Goal: Transaction & Acquisition: Purchase product/service

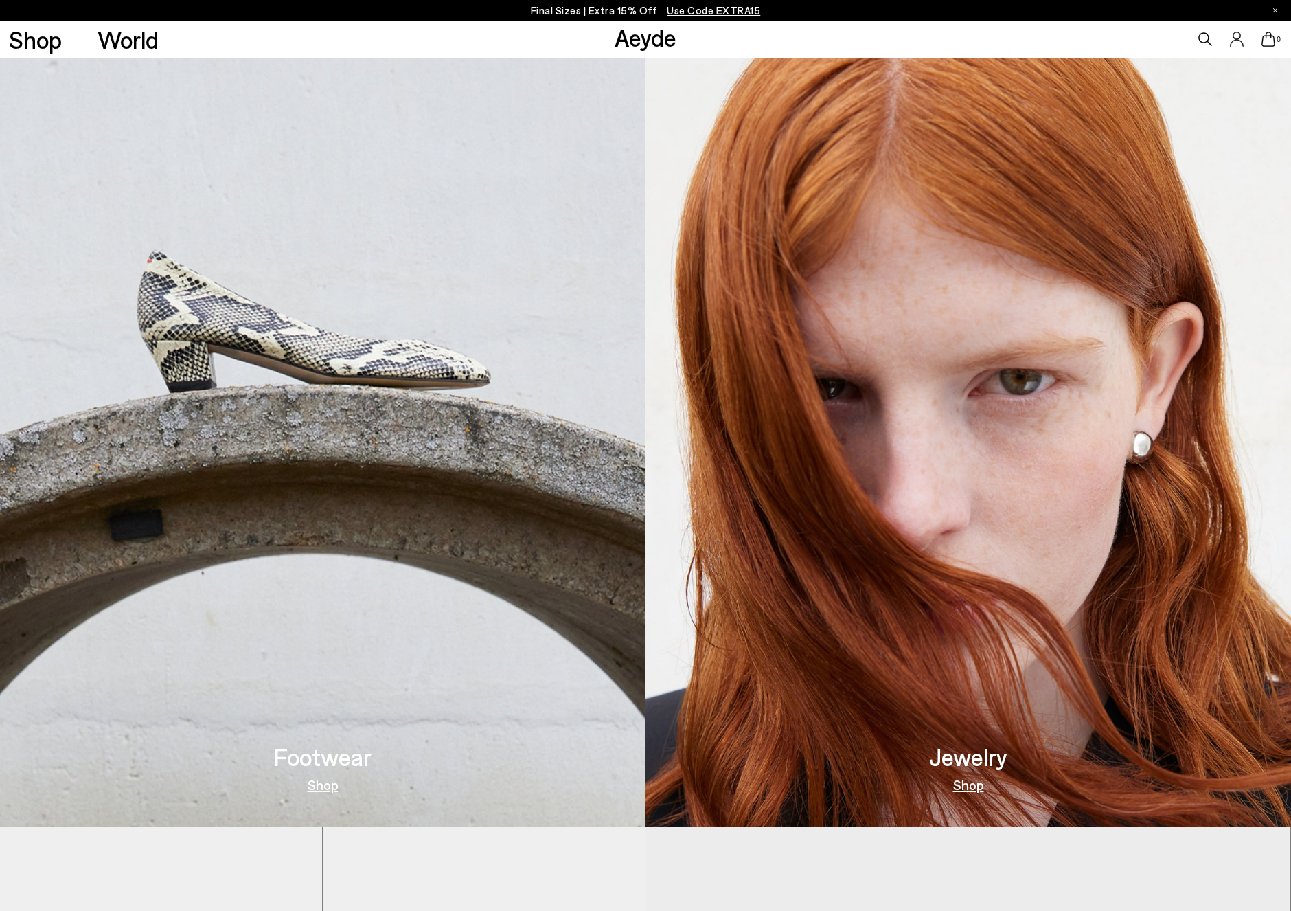
scroll to position [1072, 0]
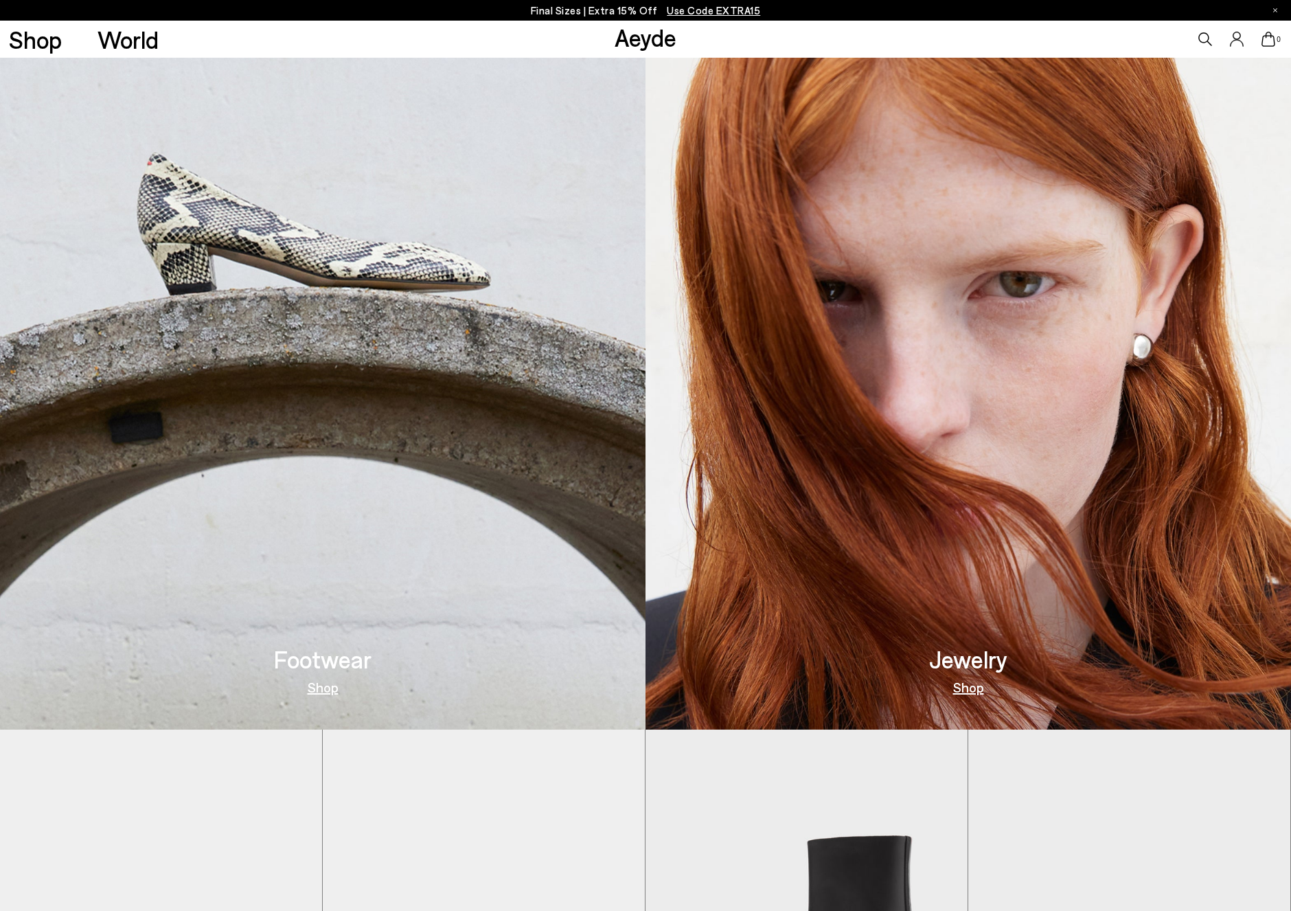
click at [389, 260] on img at bounding box center [323, 284] width 646 height 890
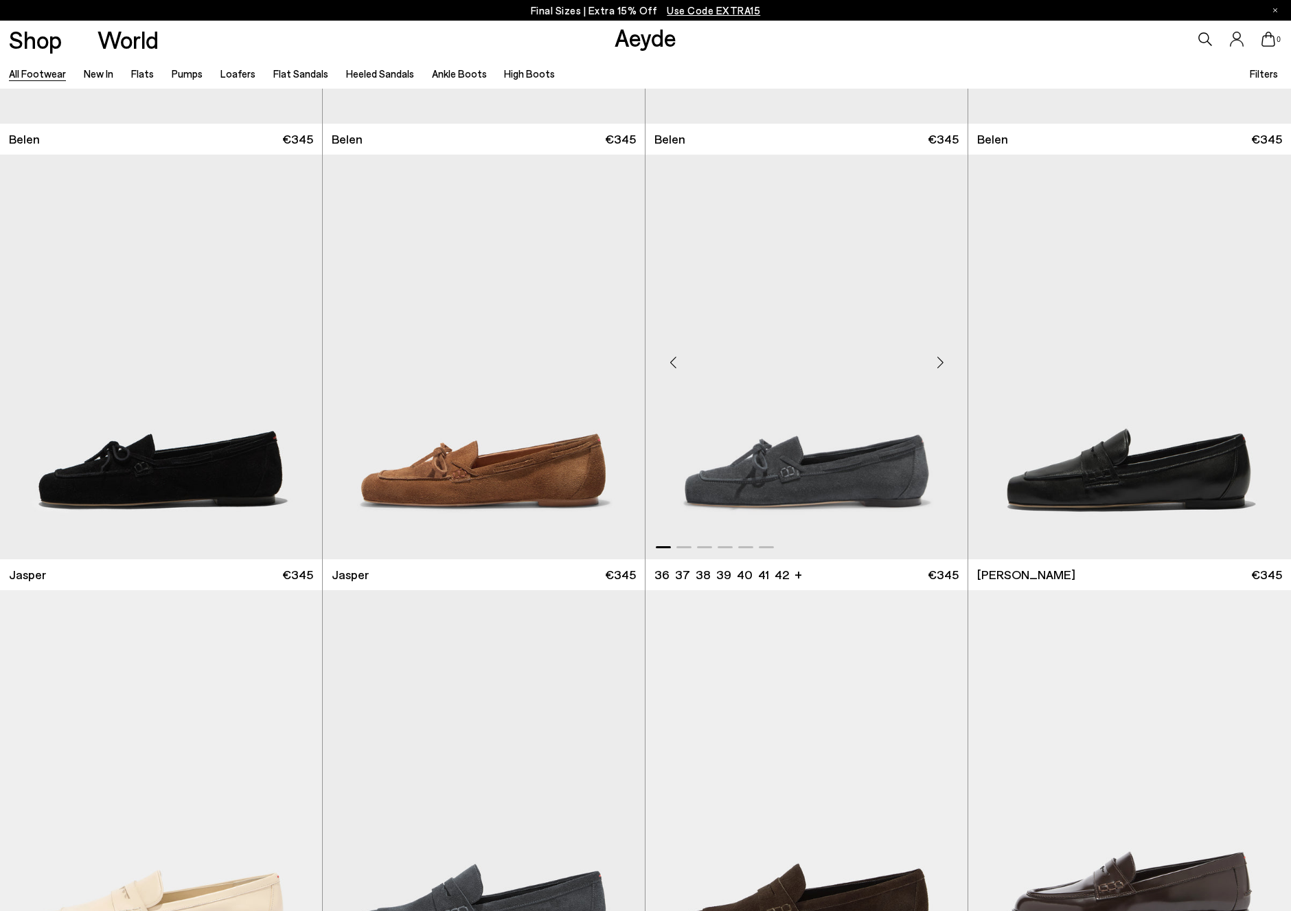
scroll to position [481, 0]
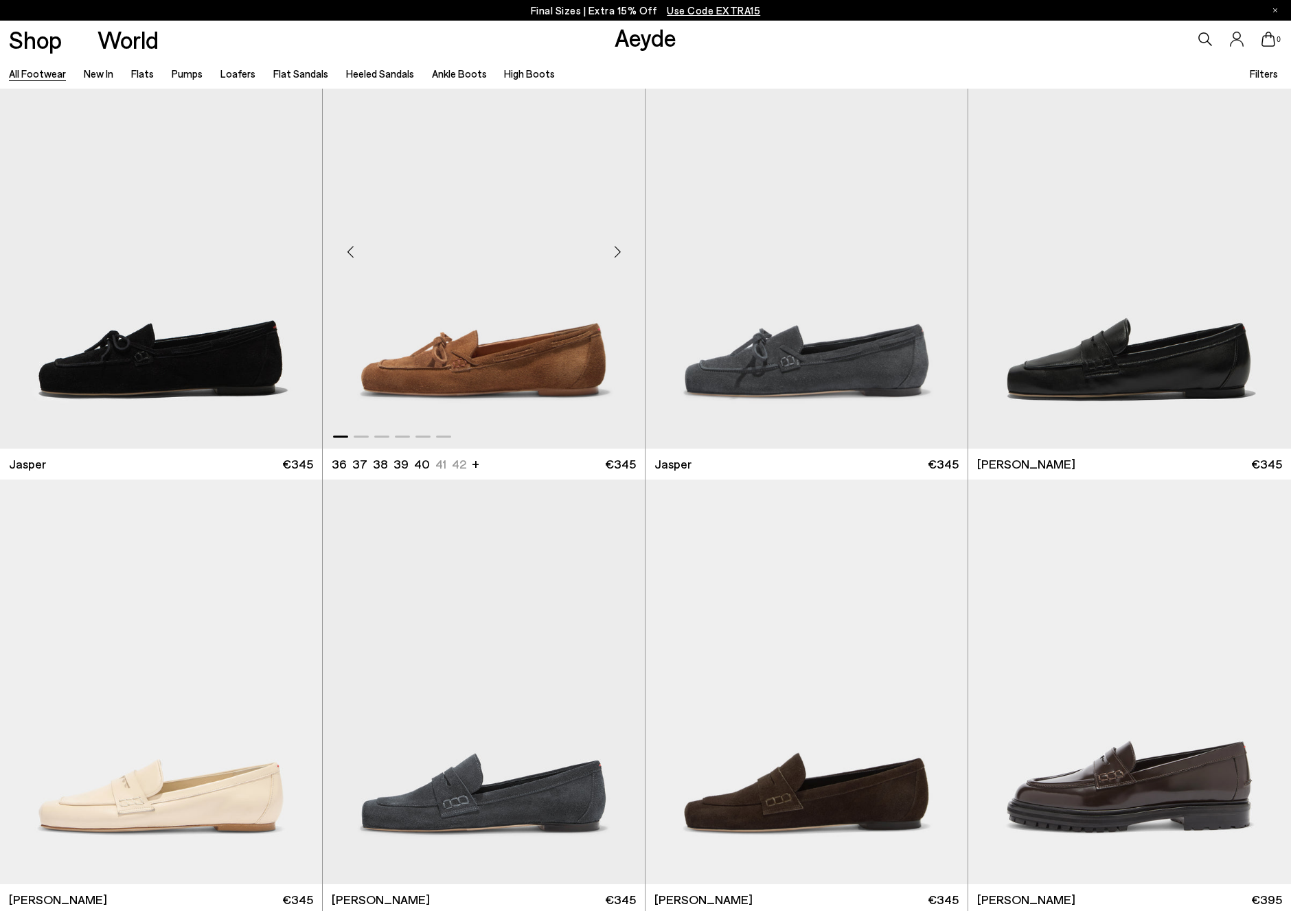
click at [617, 258] on div "Next slide" at bounding box center [617, 251] width 41 height 41
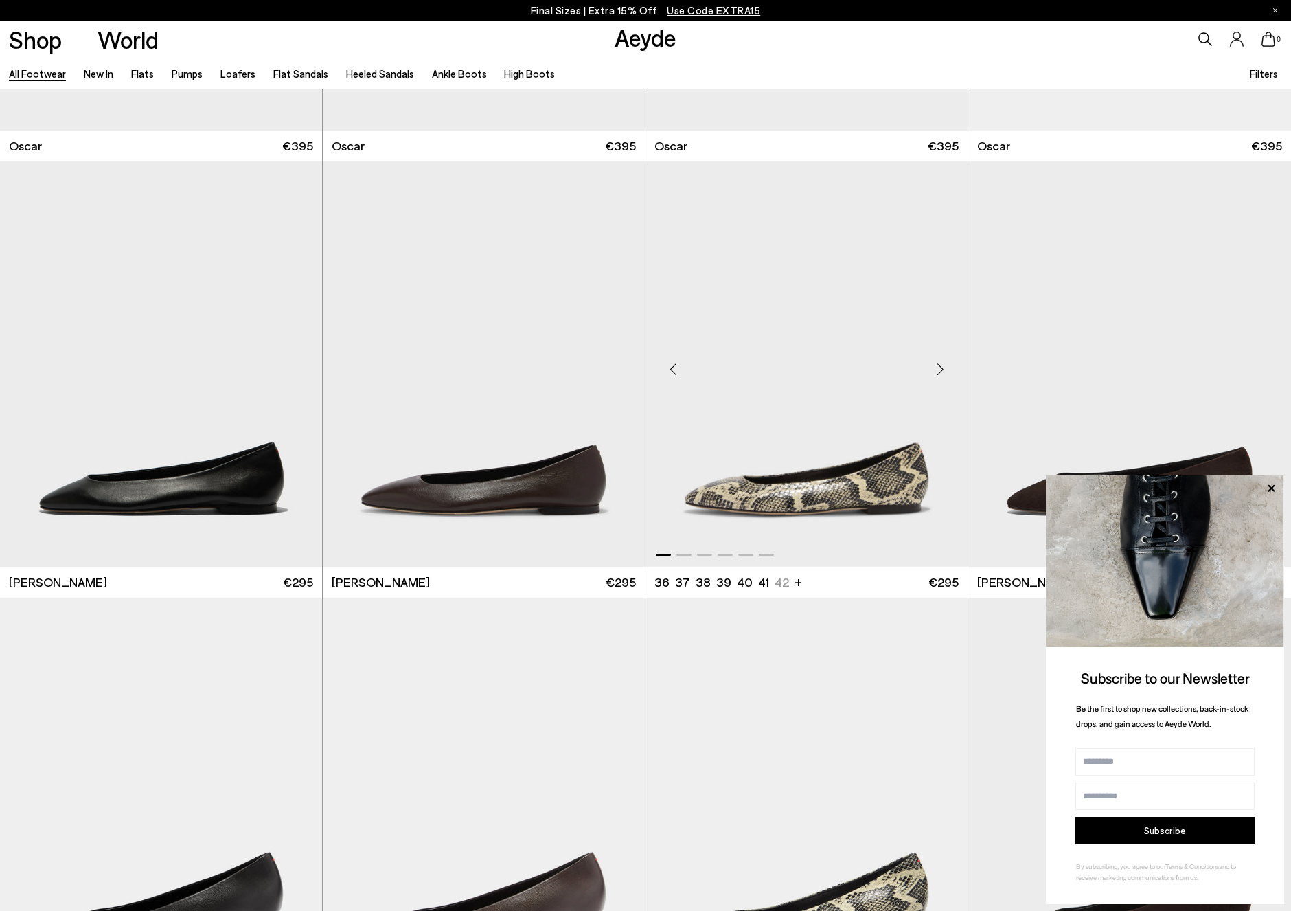
scroll to position [2796, 0]
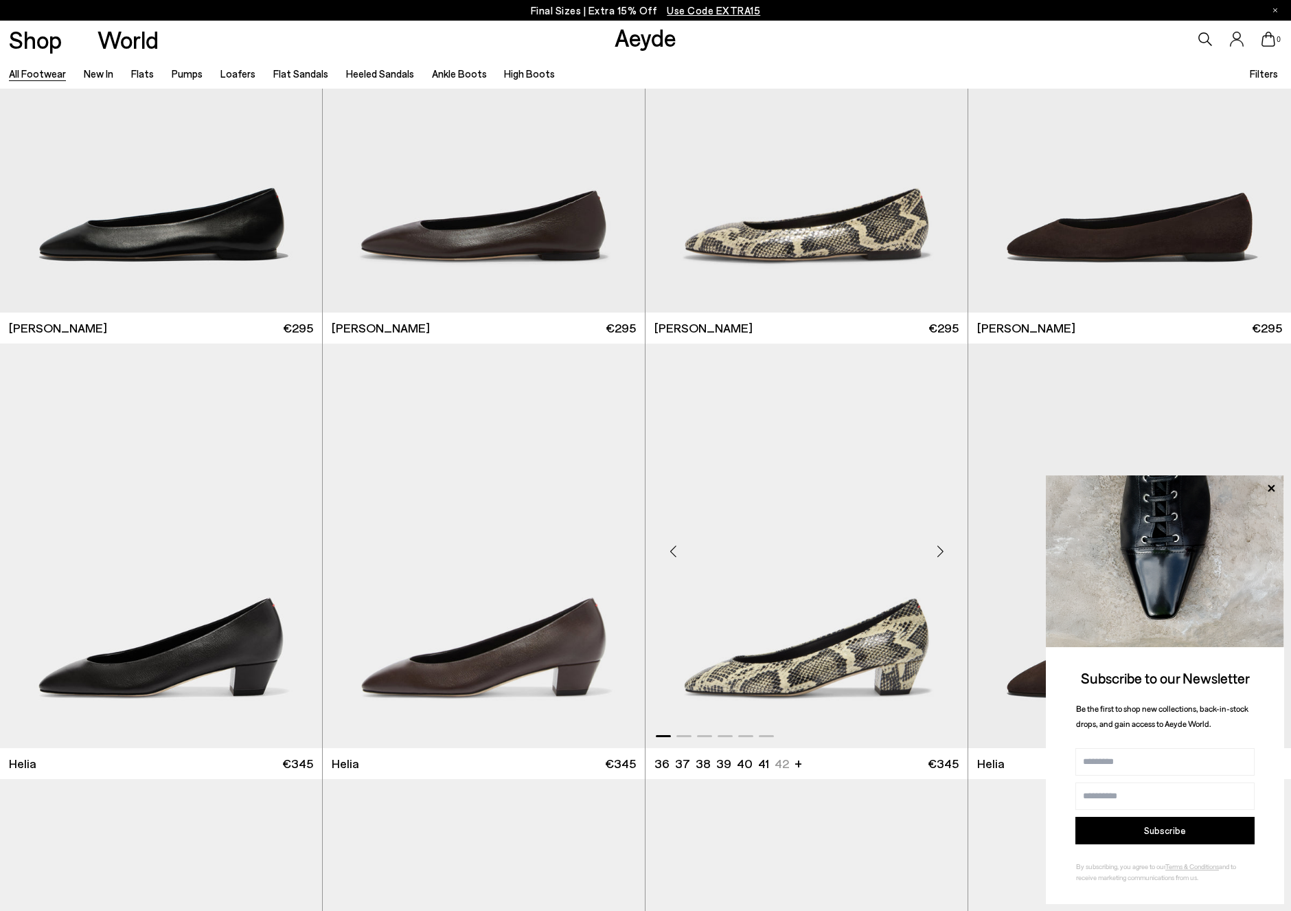
click at [936, 556] on div "Next slide" at bounding box center [940, 550] width 41 height 41
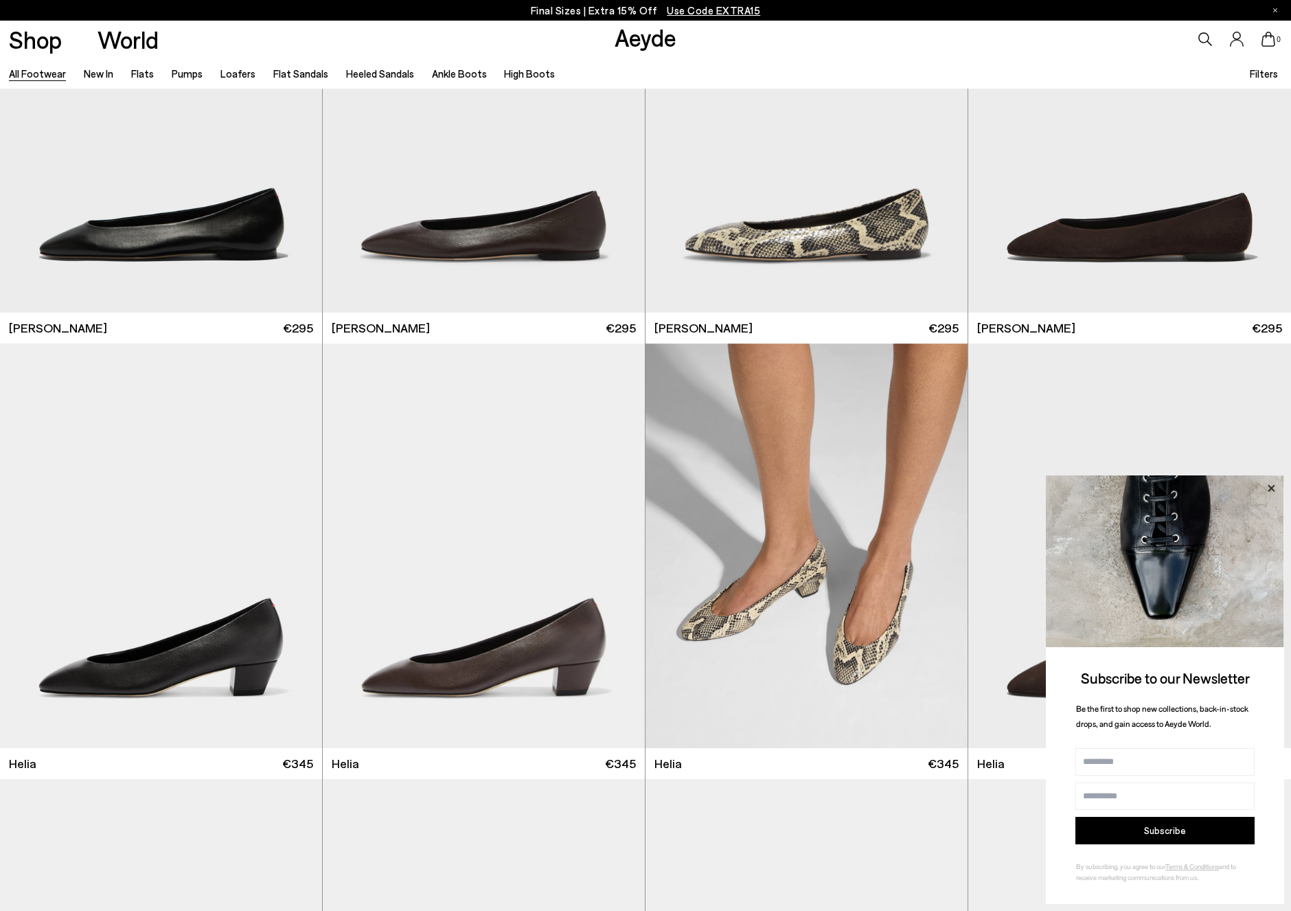
click at [1271, 490] on icon at bounding box center [1271, 487] width 7 height 7
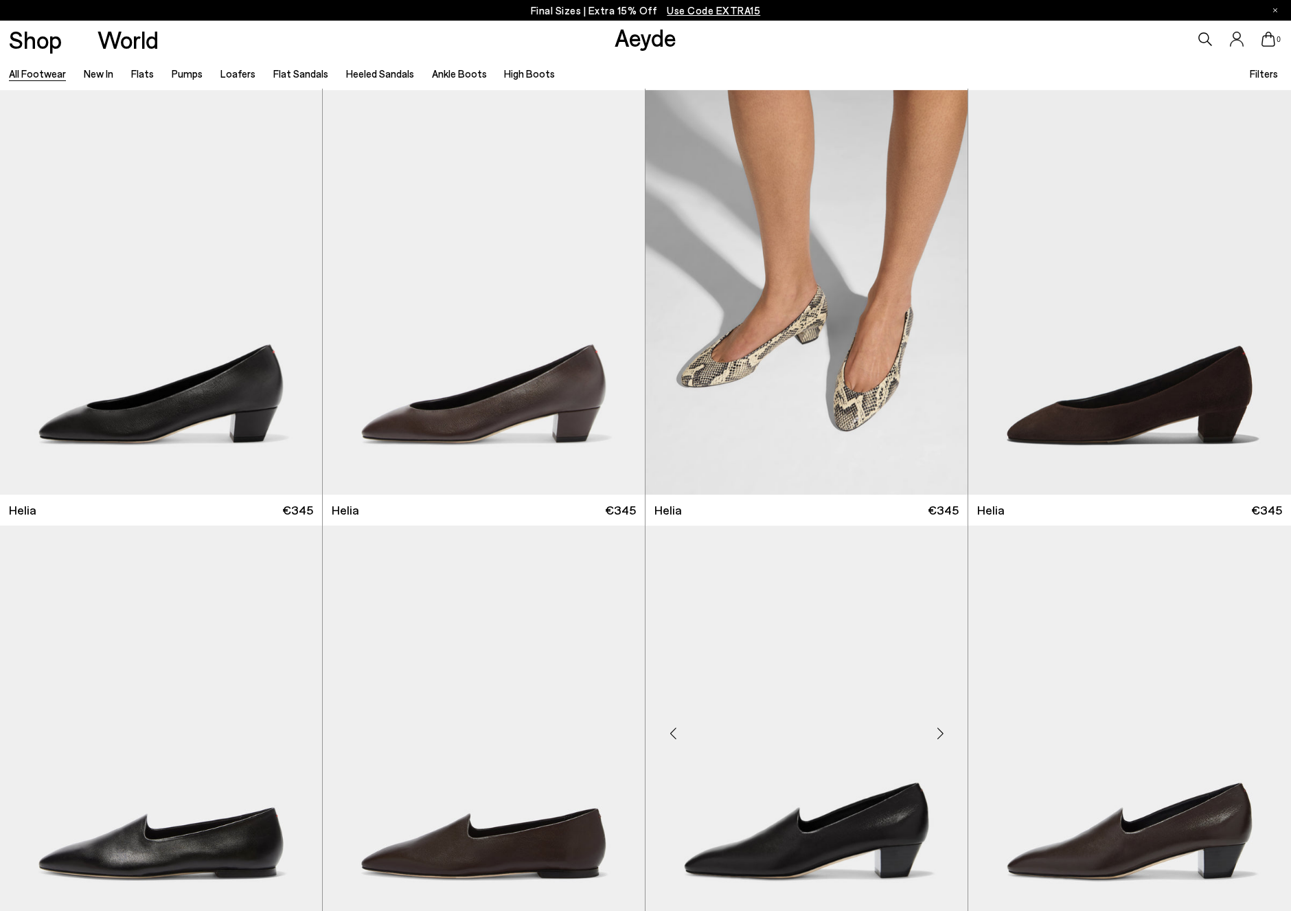
scroll to position [3285, 0]
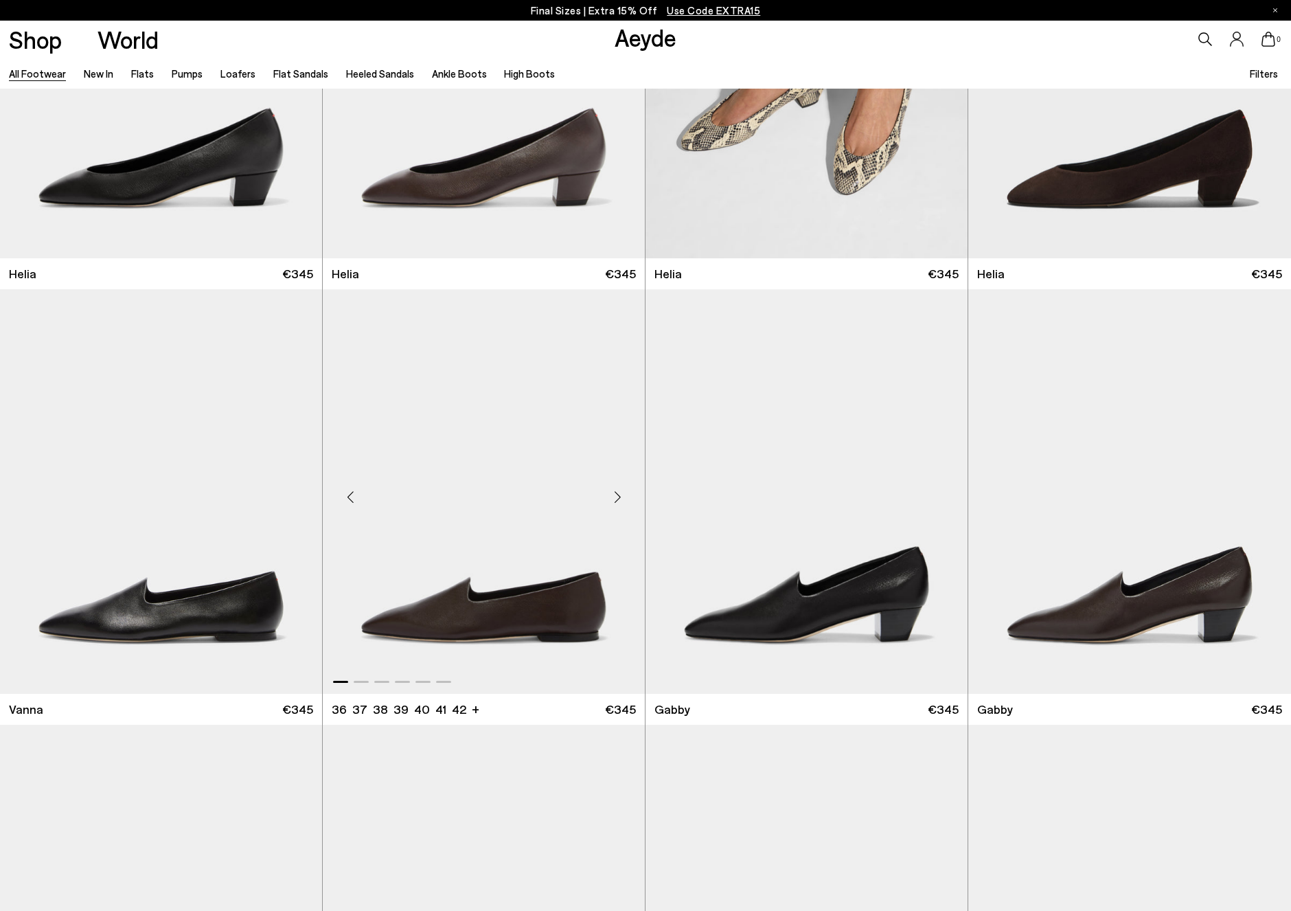
click at [617, 499] on div "Next slide" at bounding box center [617, 497] width 41 height 41
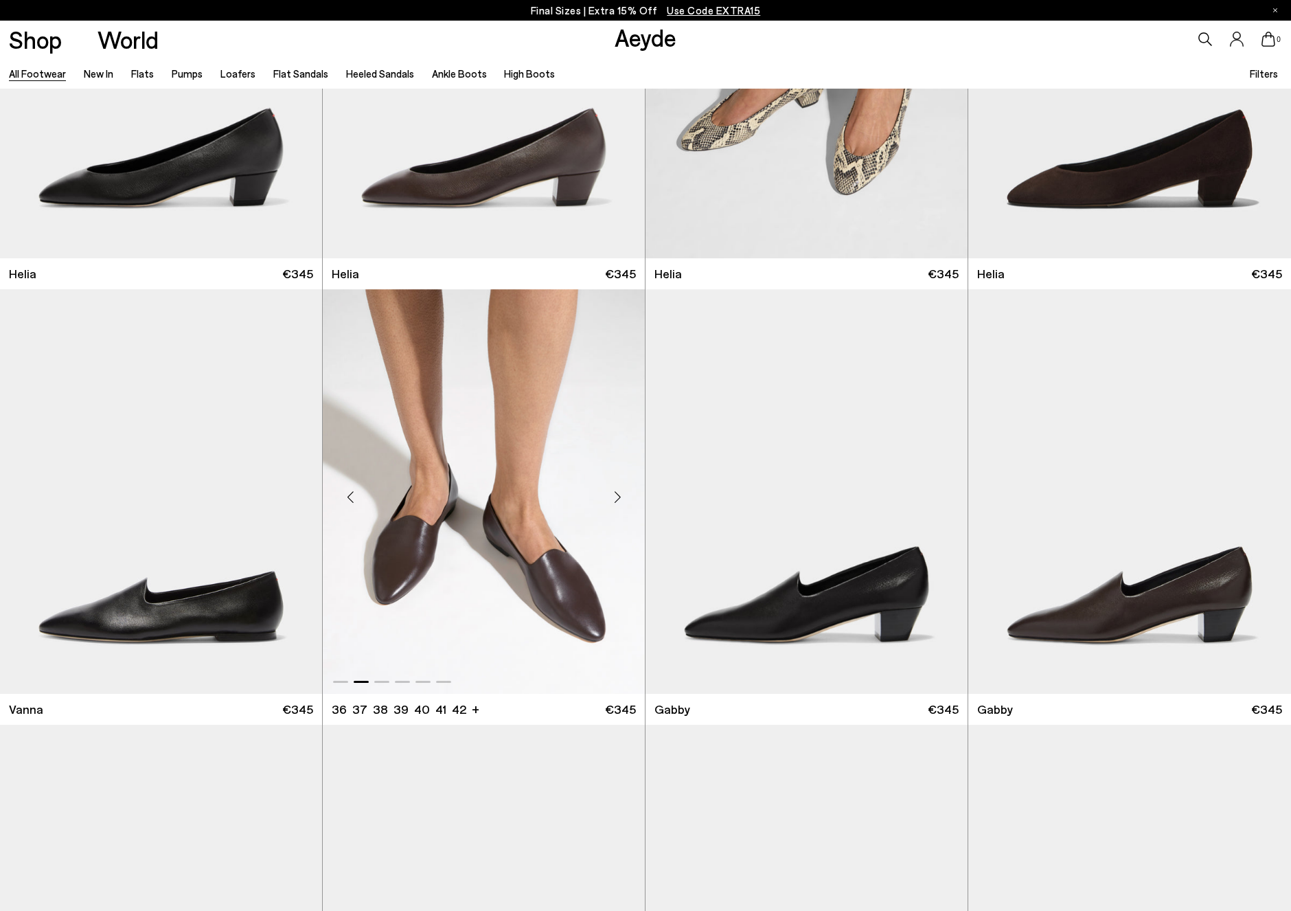
scroll to position [2880, 0]
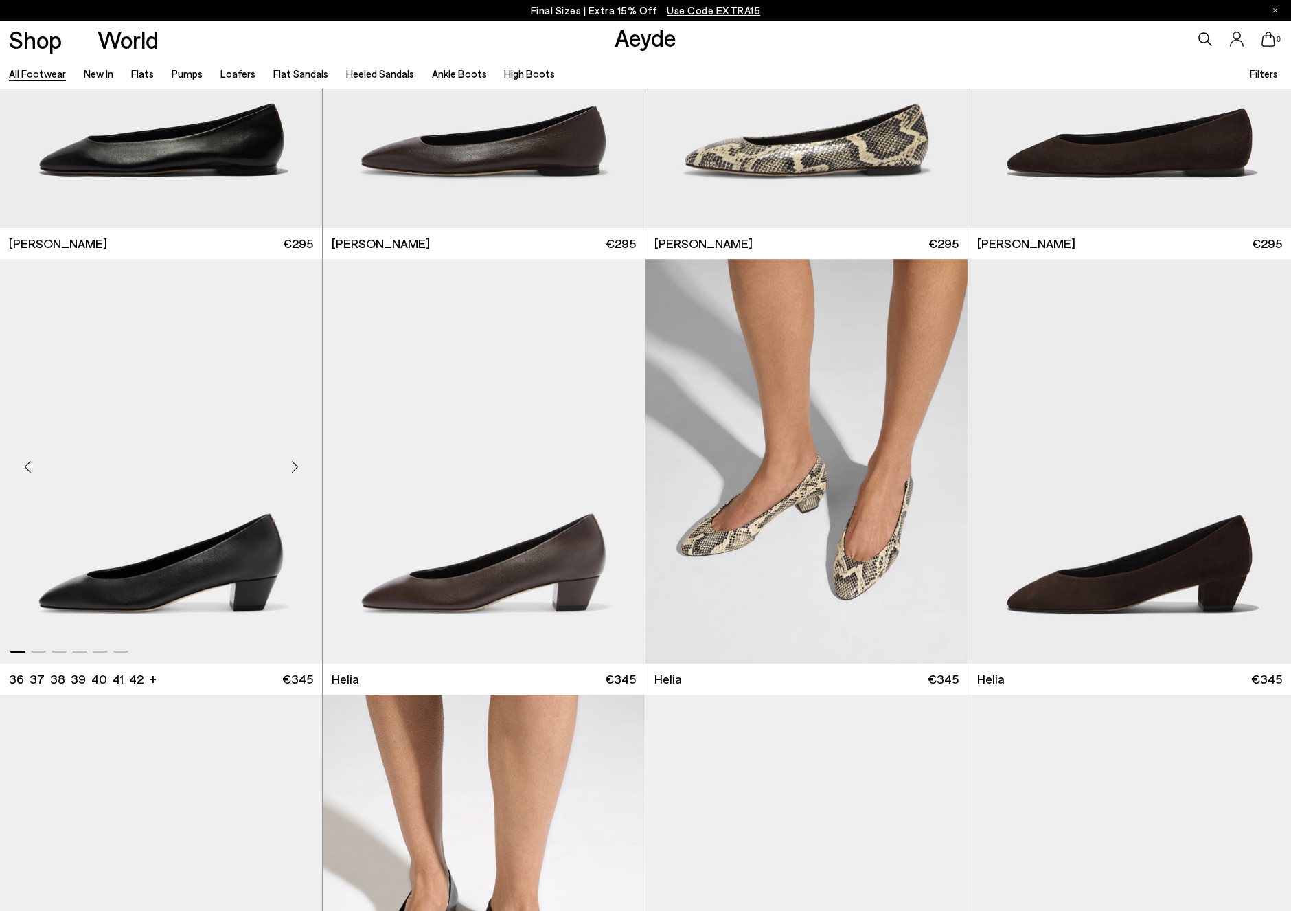
click at [295, 470] on div "Next slide" at bounding box center [294, 466] width 41 height 41
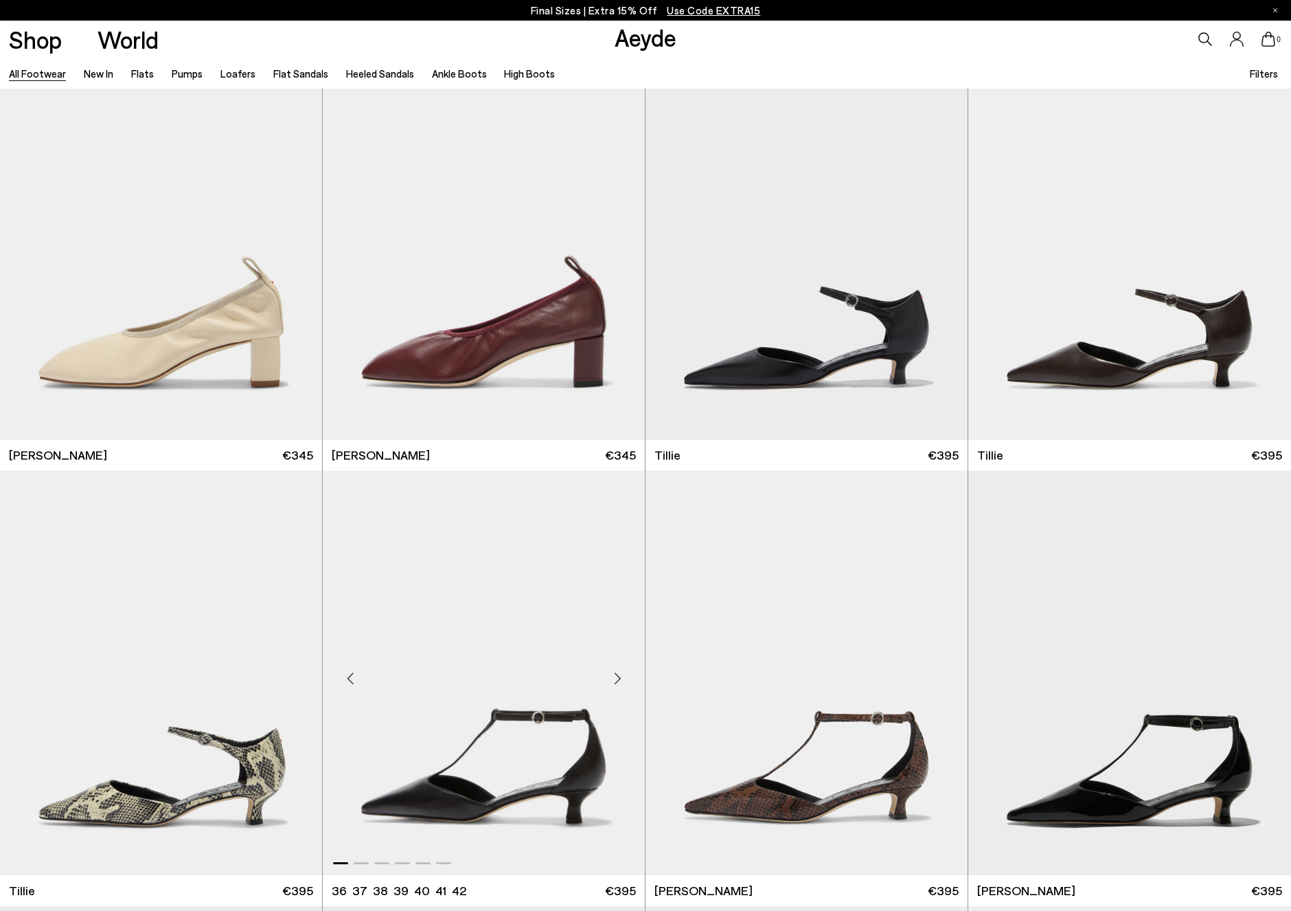
scroll to position [4851, 0]
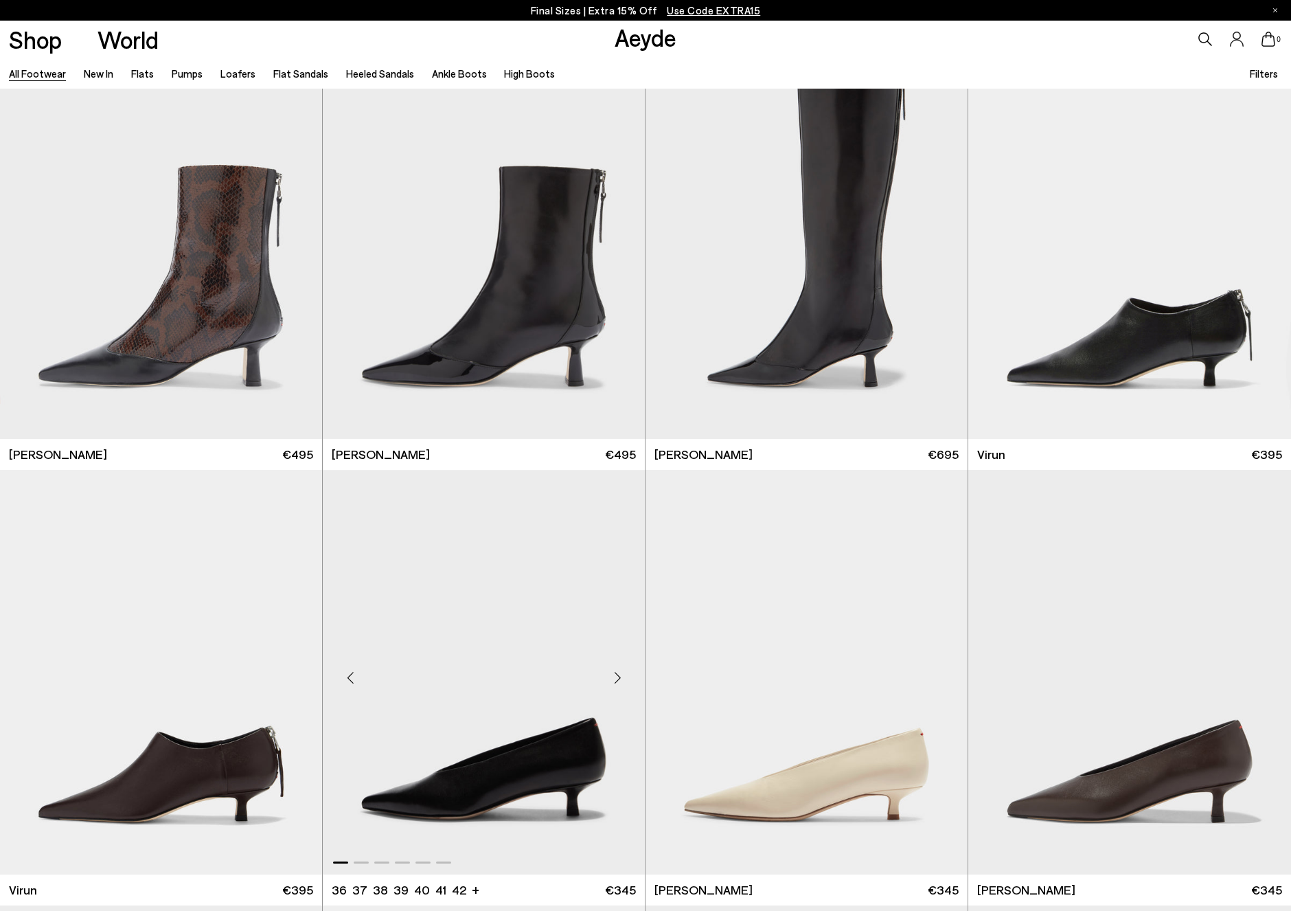
scroll to position [5540, 0]
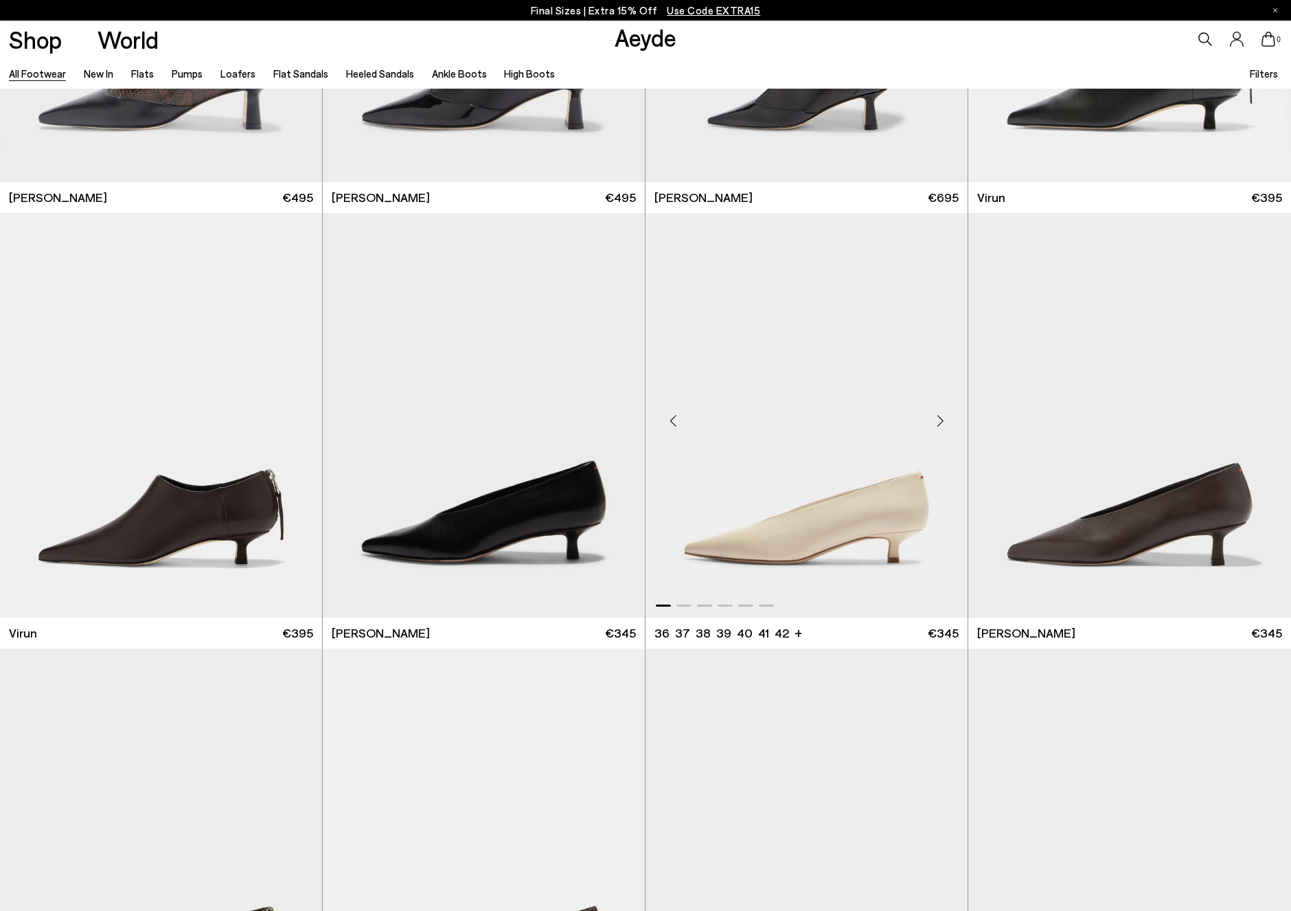
click at [944, 426] on div "Next slide" at bounding box center [940, 420] width 41 height 41
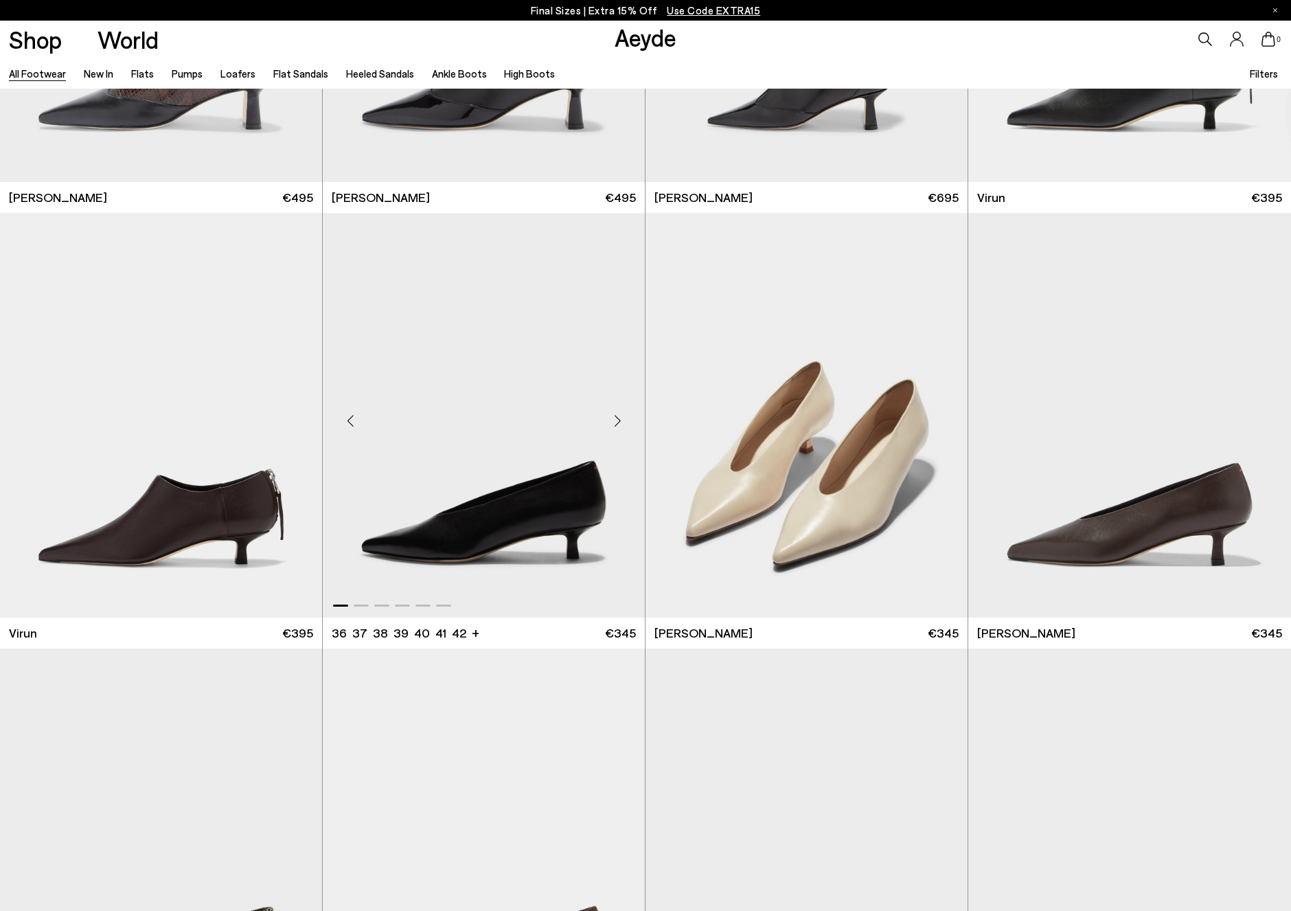
click at [617, 421] on div "Next slide" at bounding box center [617, 420] width 41 height 41
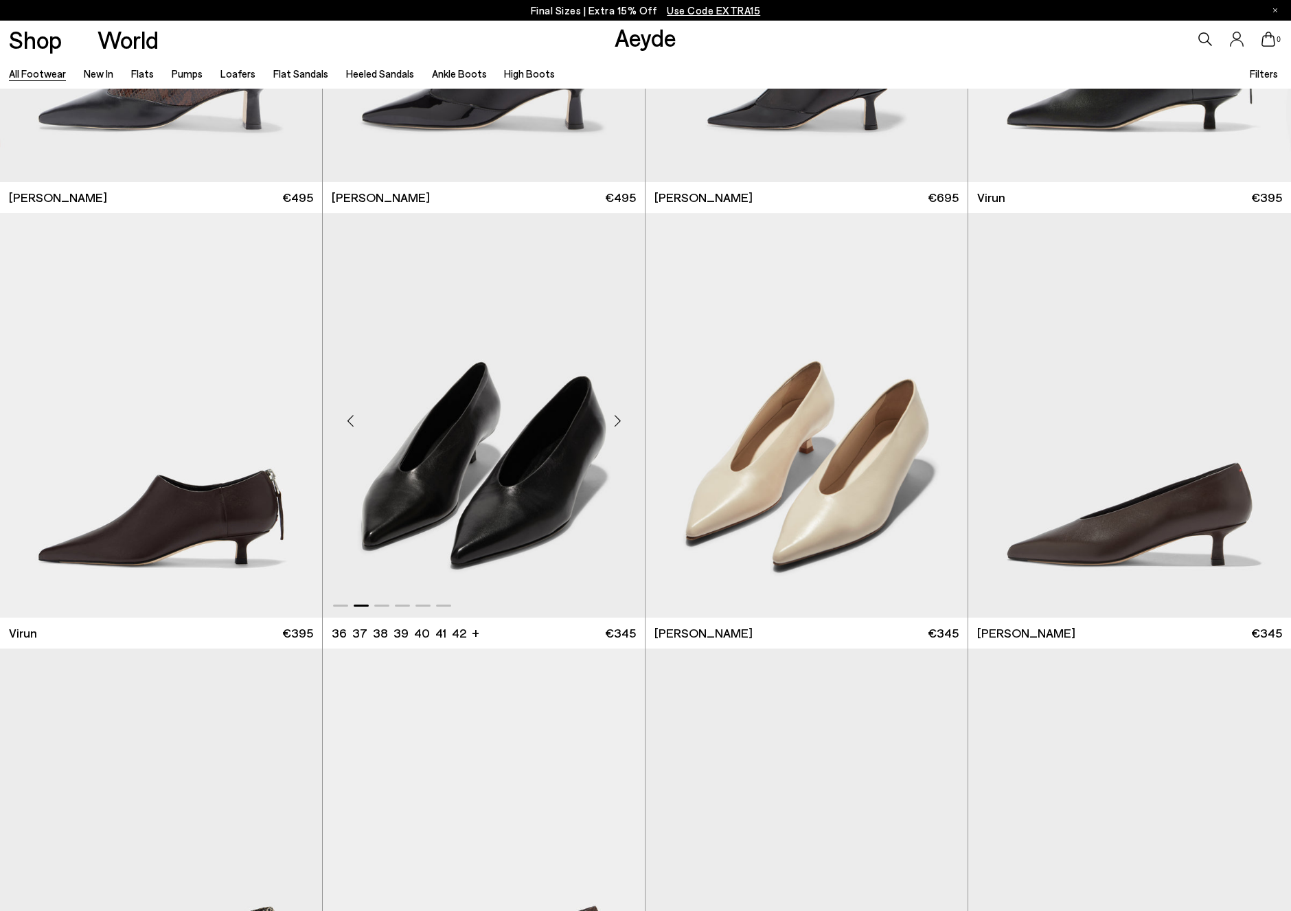
click at [617, 421] on div "Next slide" at bounding box center [617, 420] width 41 height 41
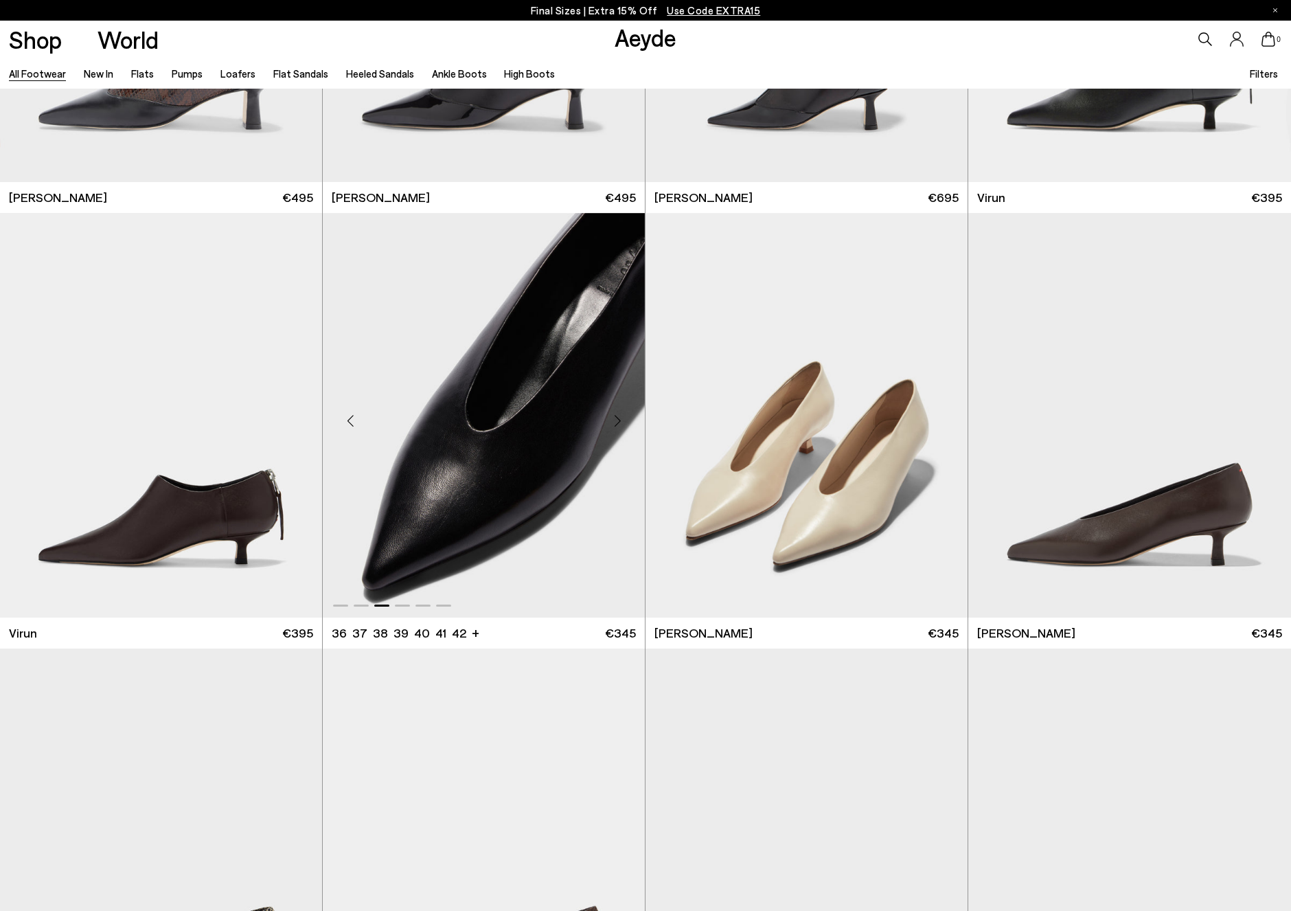
click at [617, 421] on div "Next slide" at bounding box center [617, 420] width 41 height 41
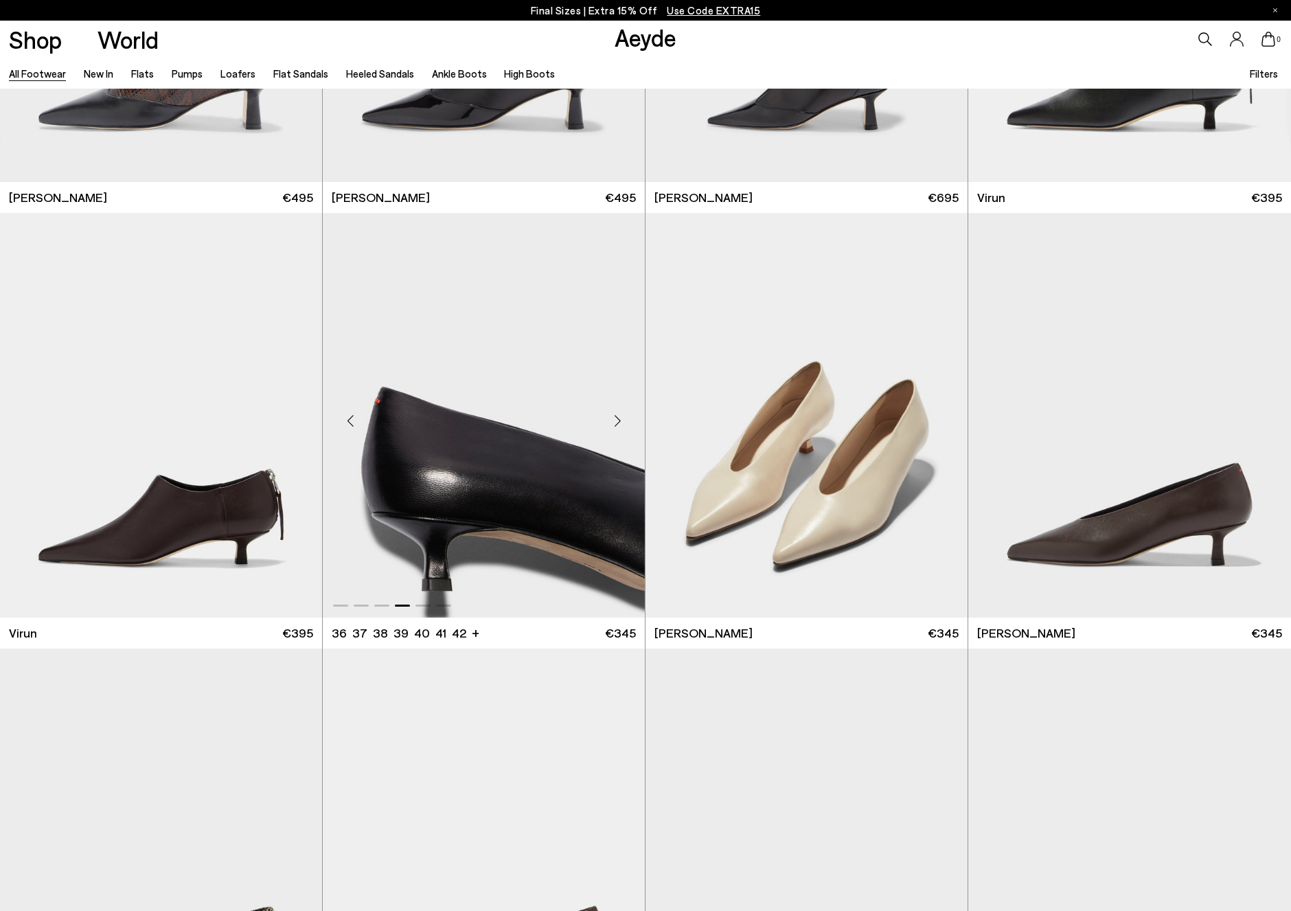
click at [617, 421] on div "Next slide" at bounding box center [617, 420] width 41 height 41
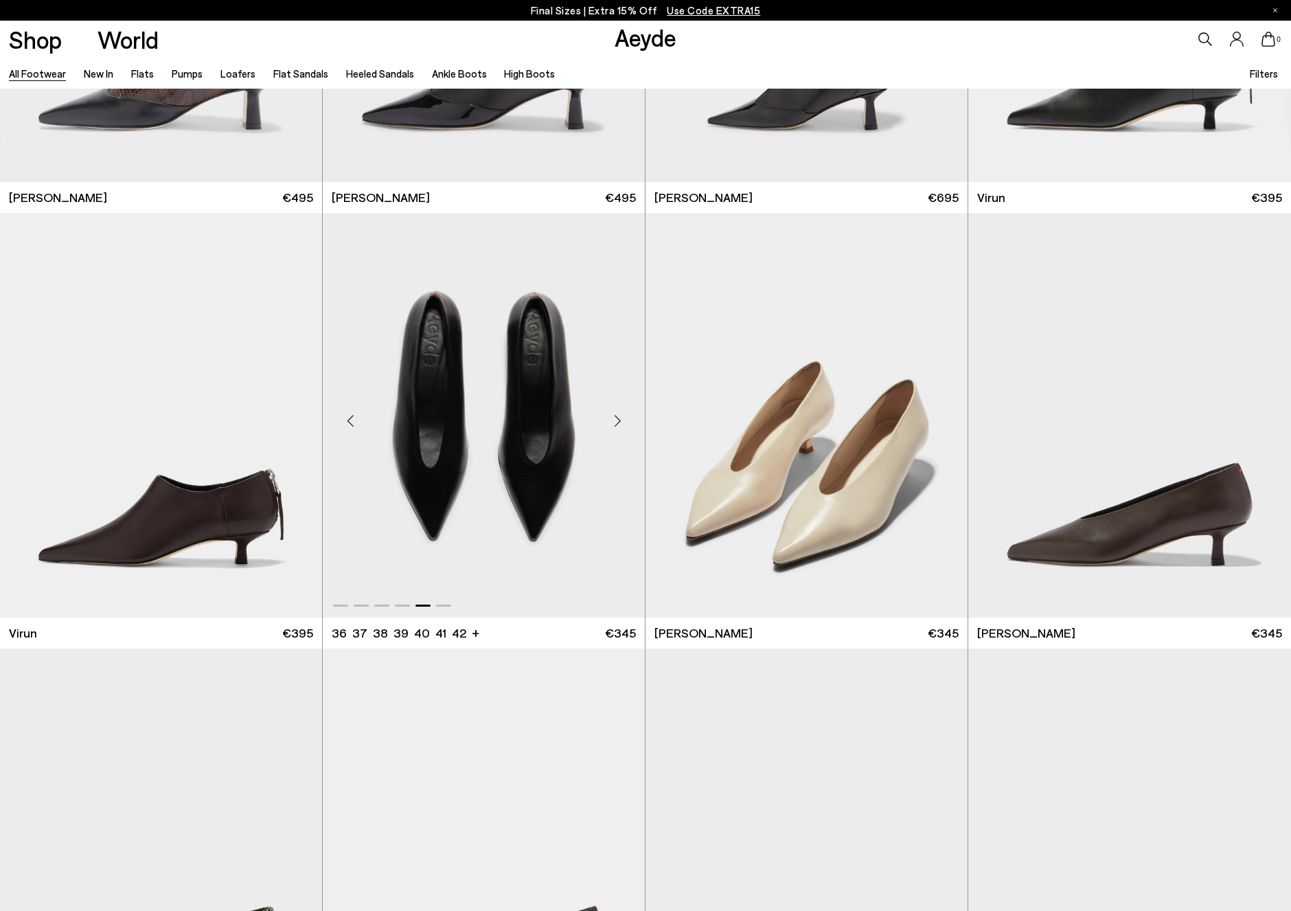
click at [617, 421] on div "Next slide" at bounding box center [617, 420] width 41 height 41
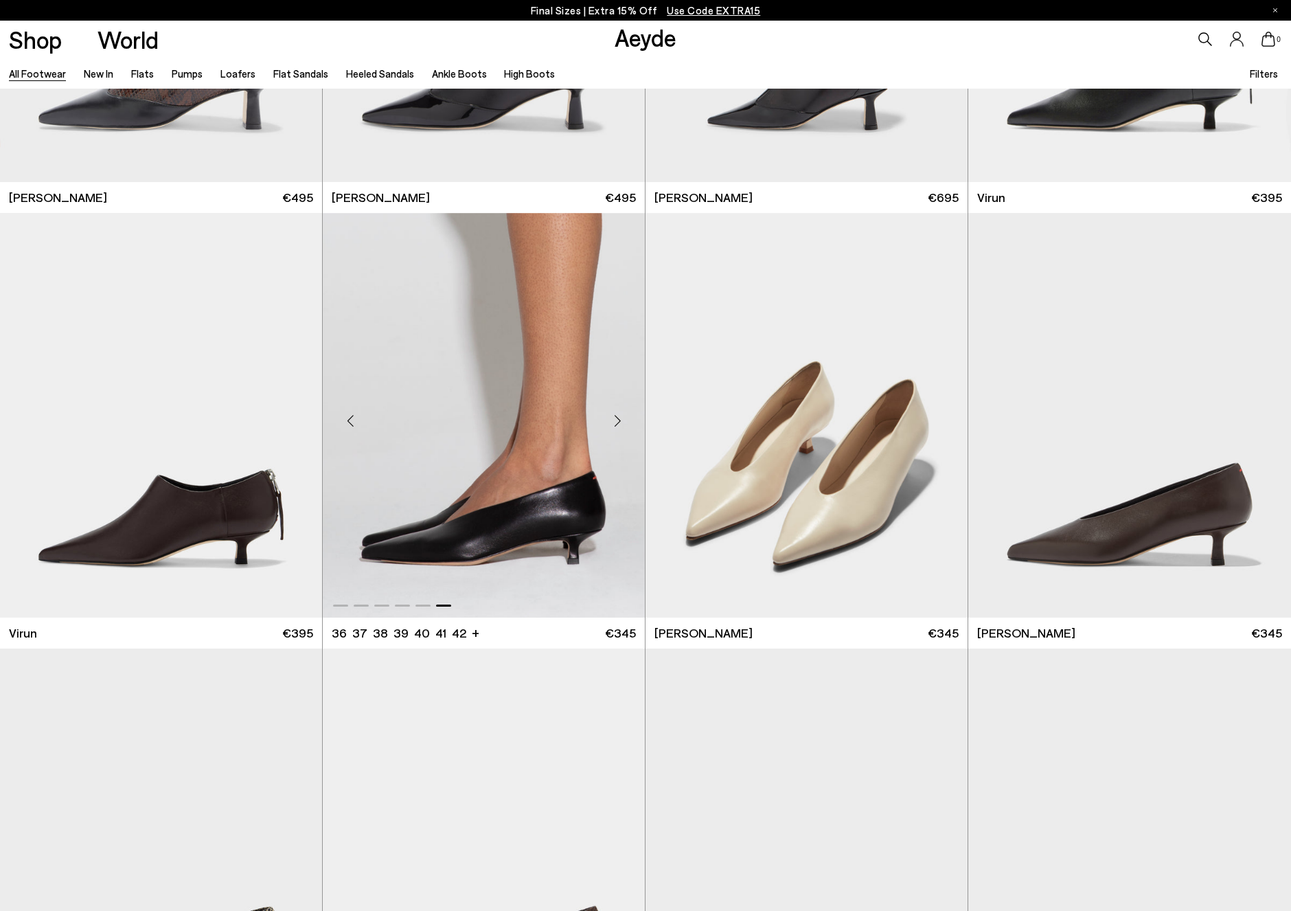
click at [617, 421] on div "Next slide" at bounding box center [617, 420] width 41 height 41
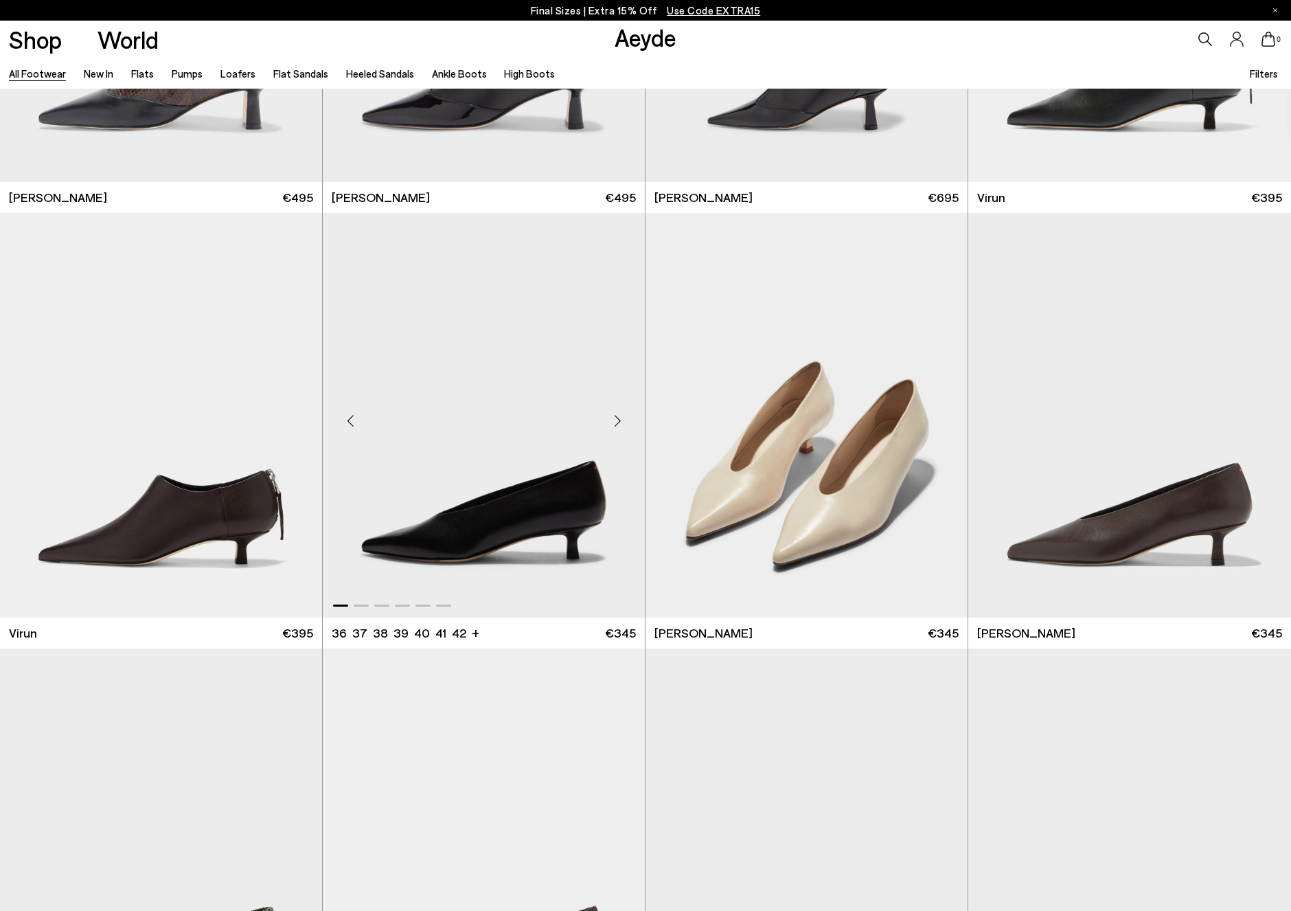
click at [617, 421] on div "Next slide" at bounding box center [617, 420] width 41 height 41
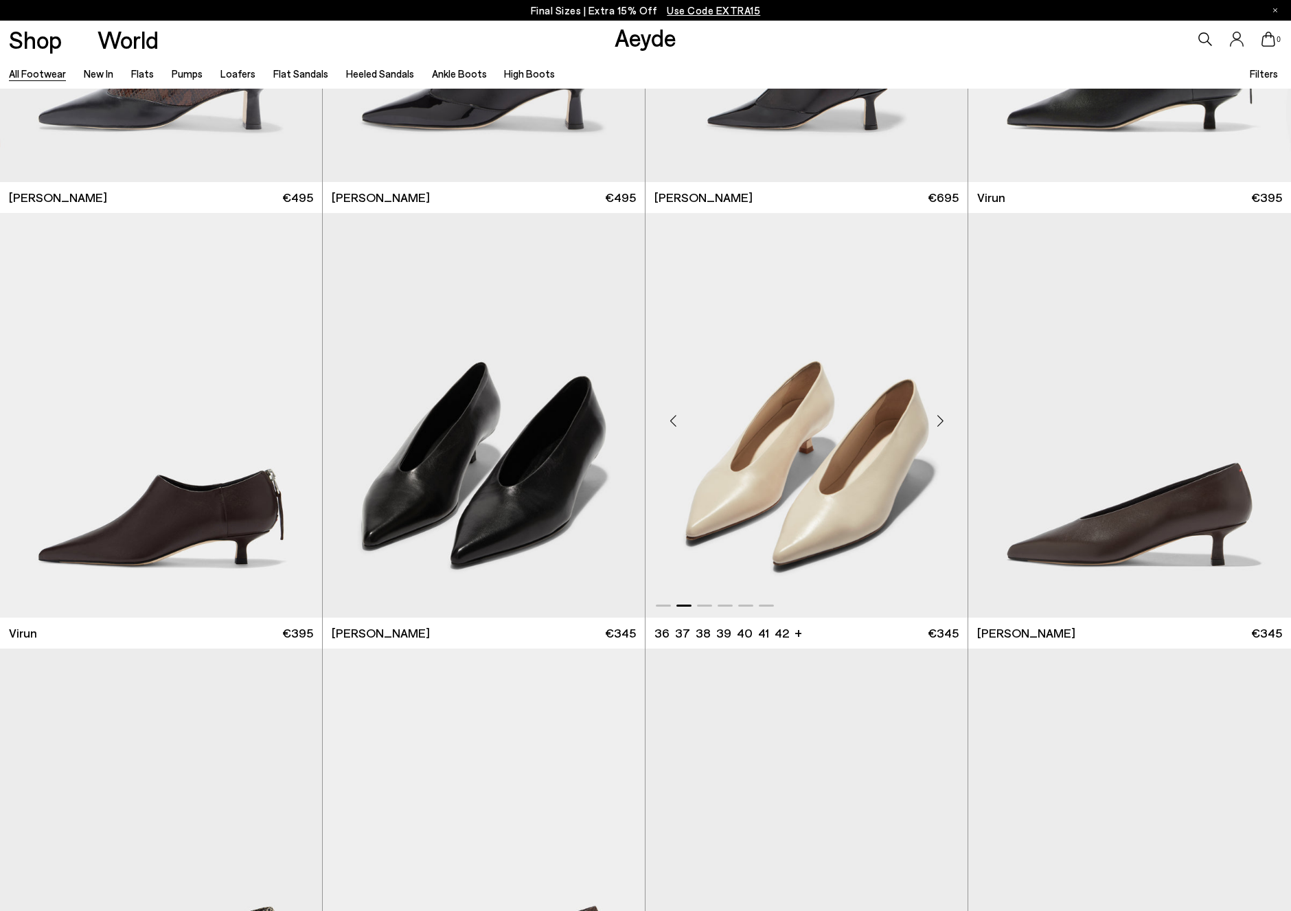
click at [946, 418] on div "Next slide" at bounding box center [940, 420] width 41 height 41
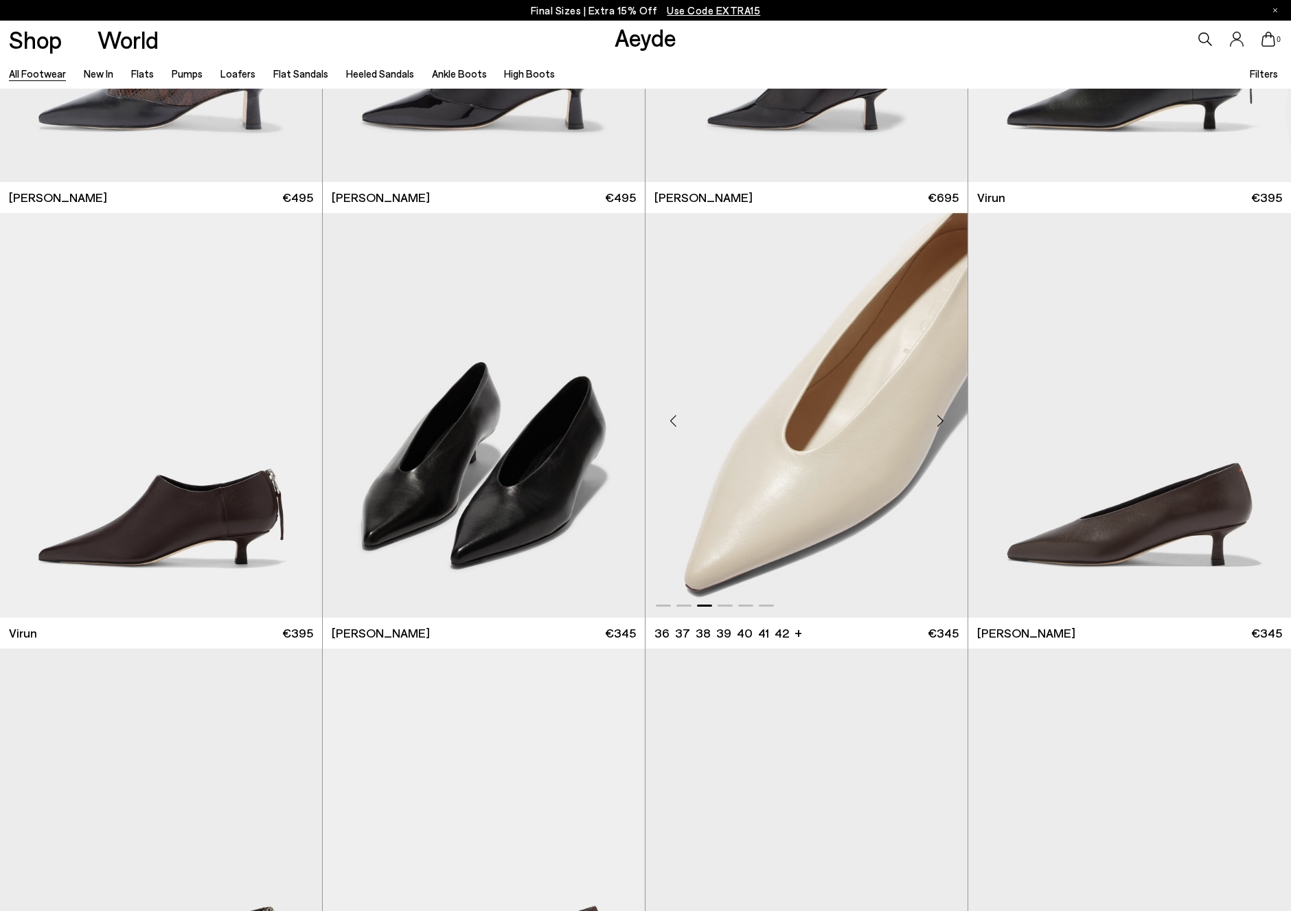
click at [946, 418] on div "Next slide" at bounding box center [940, 420] width 41 height 41
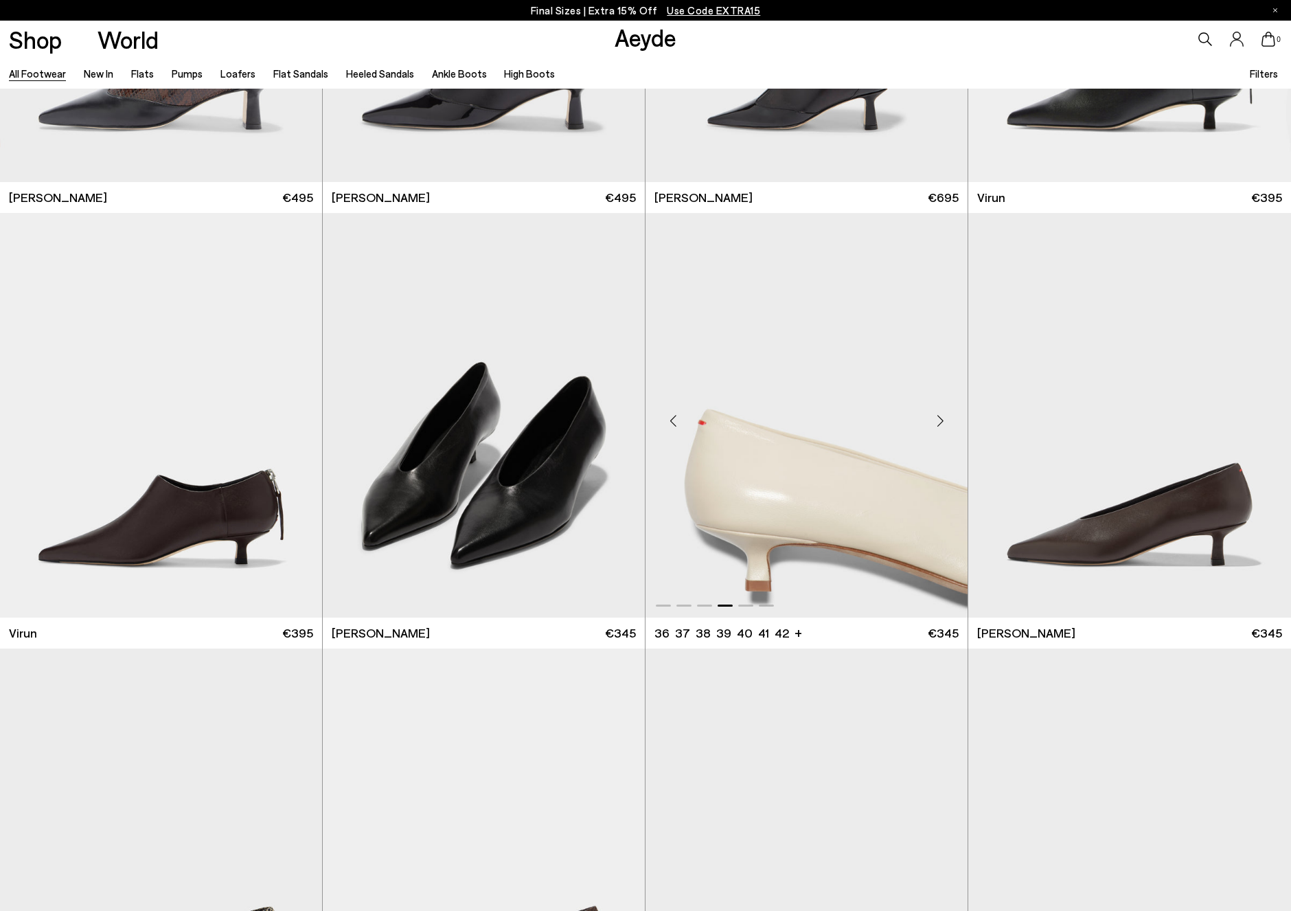
click at [946, 418] on div "Next slide" at bounding box center [940, 420] width 41 height 41
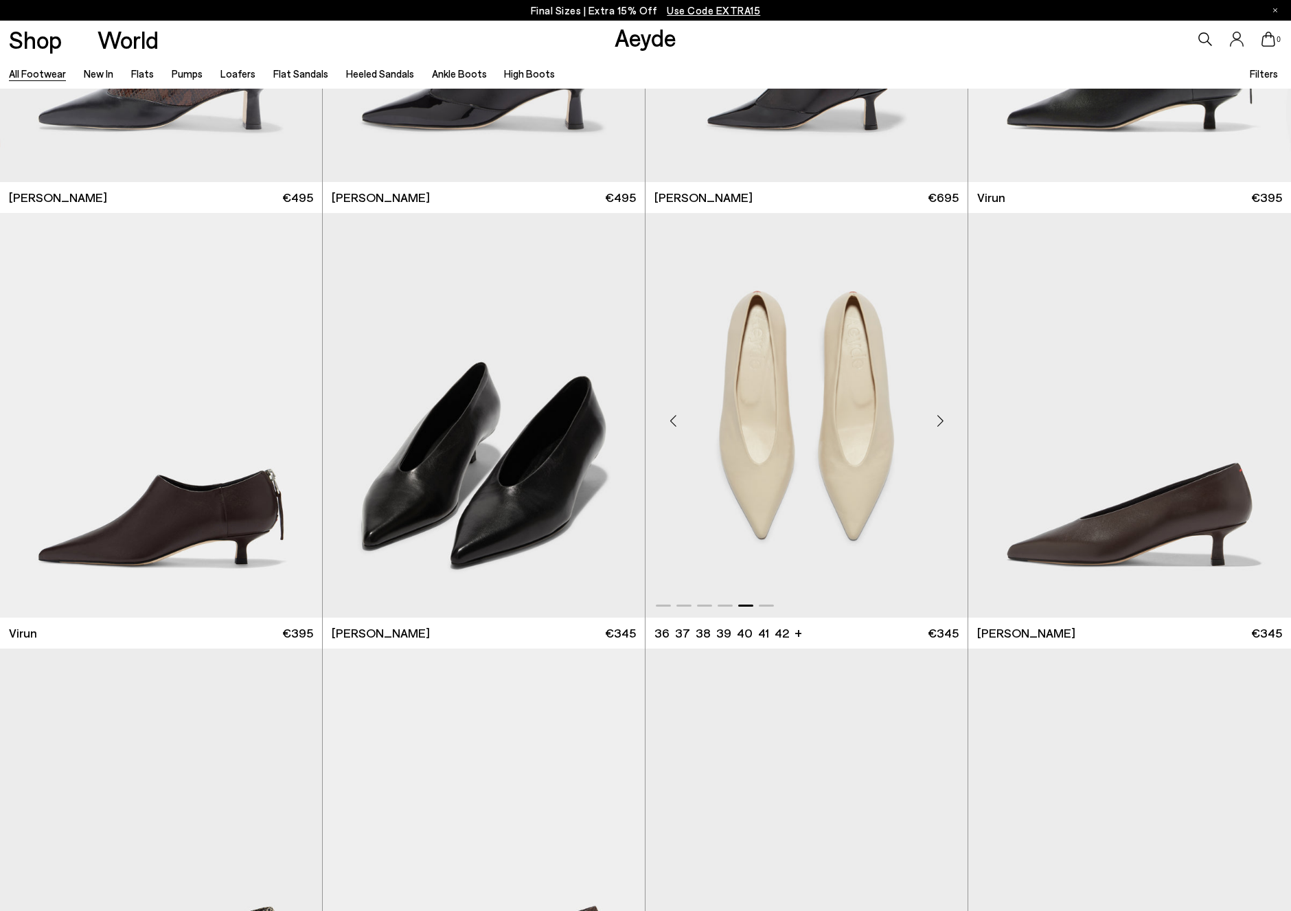
click at [946, 418] on div "Next slide" at bounding box center [940, 420] width 41 height 41
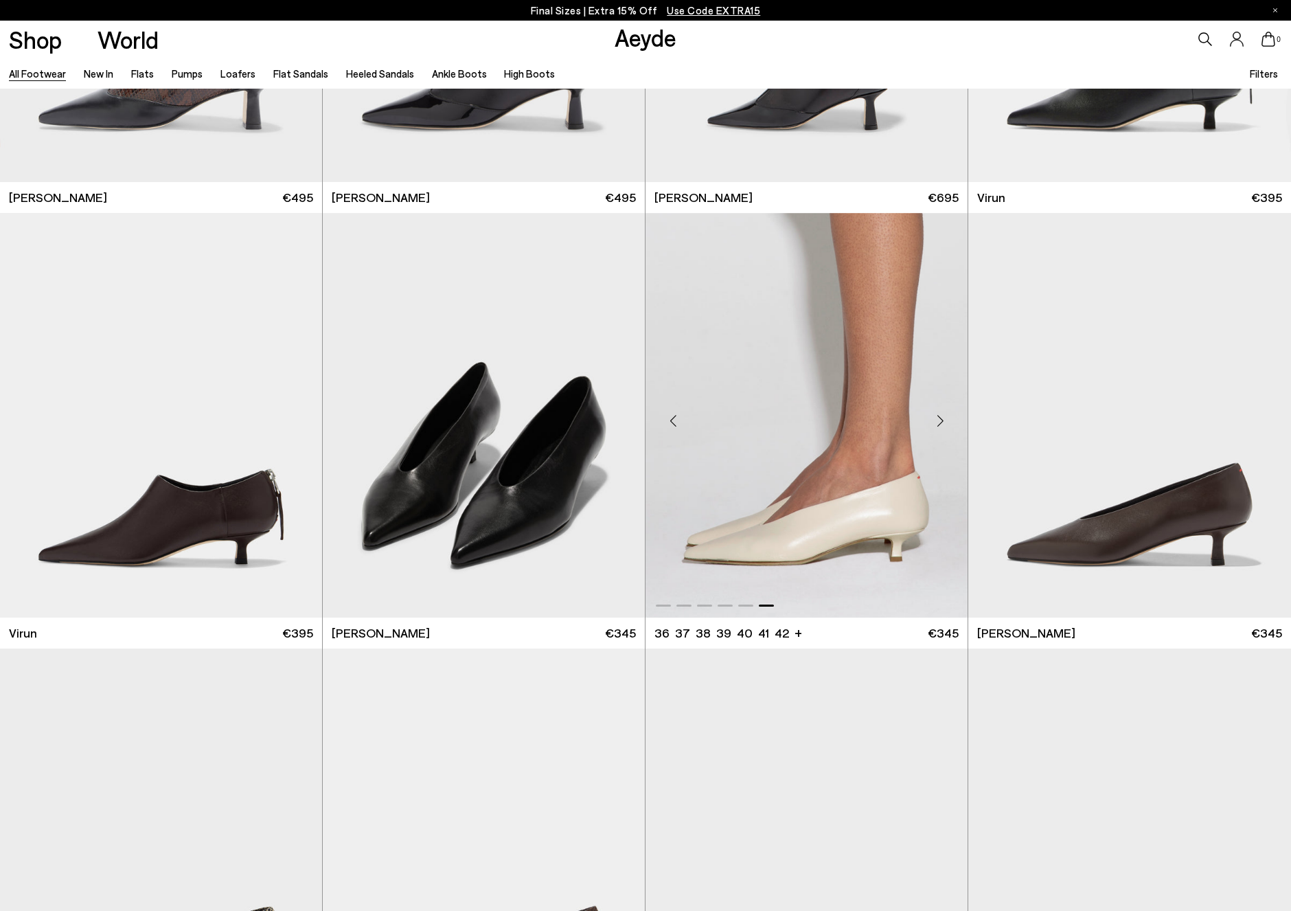
click at [946, 418] on div "Next slide" at bounding box center [940, 420] width 41 height 41
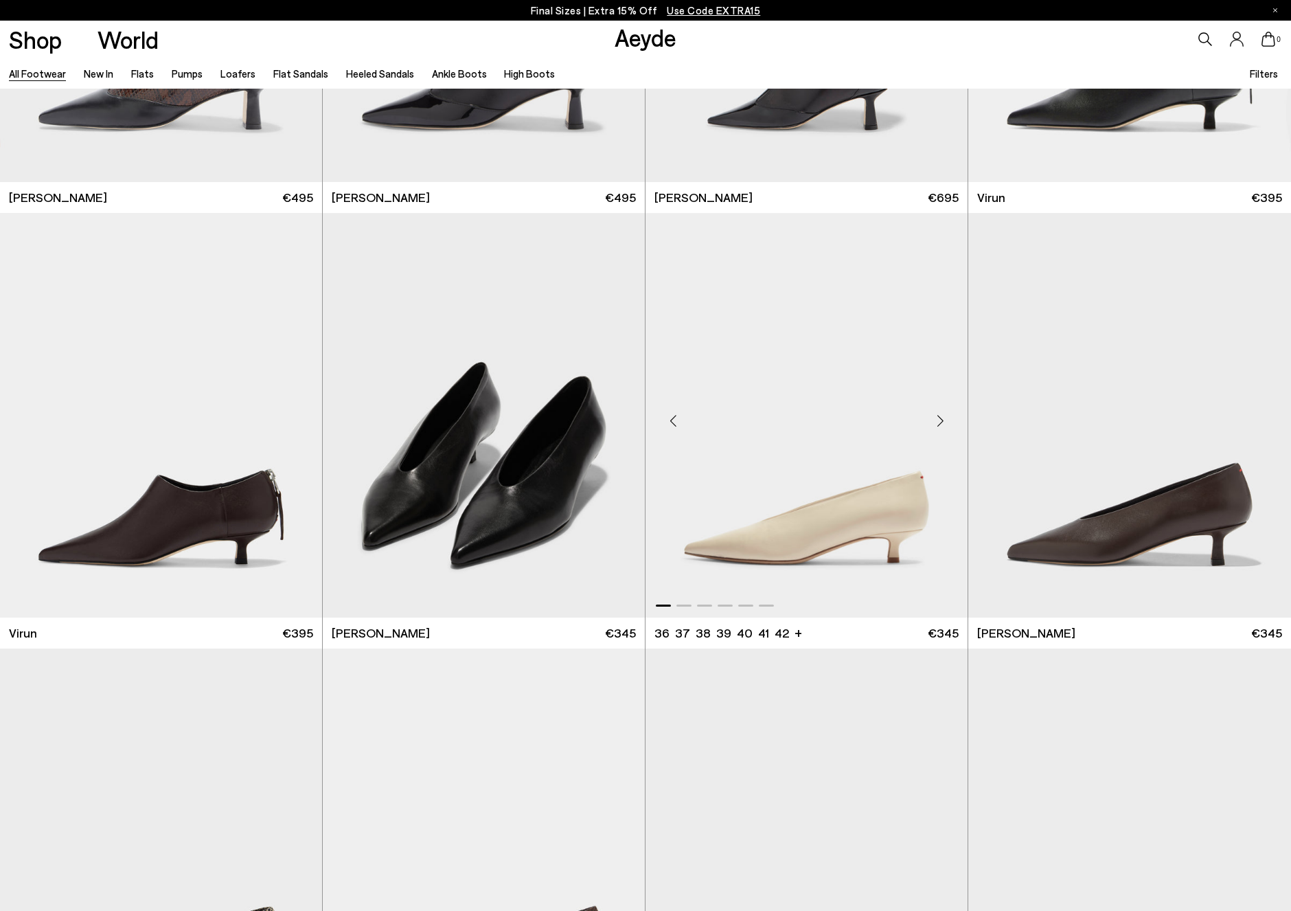
click at [946, 418] on div "Next slide" at bounding box center [940, 420] width 41 height 41
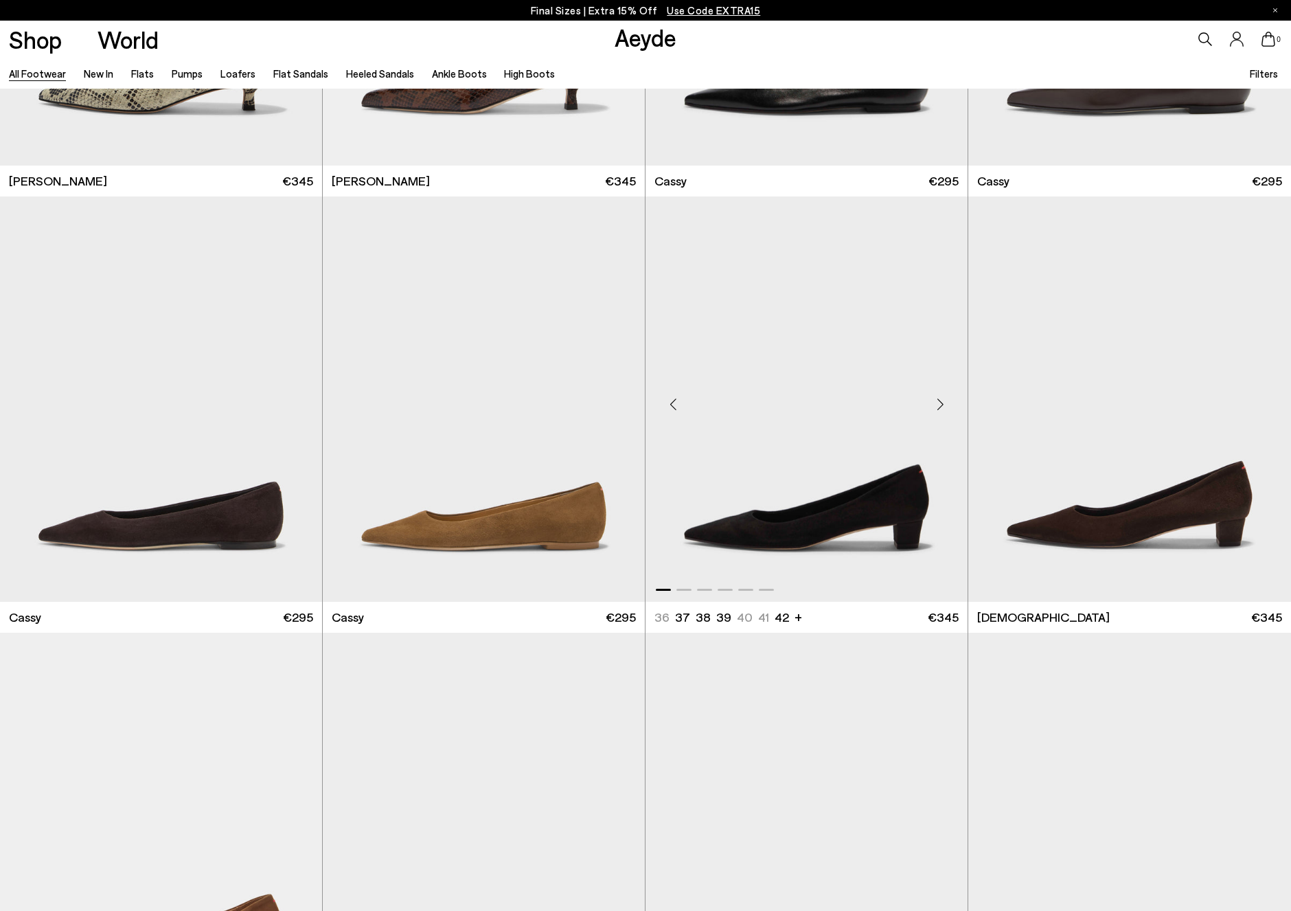
scroll to position [6685, 0]
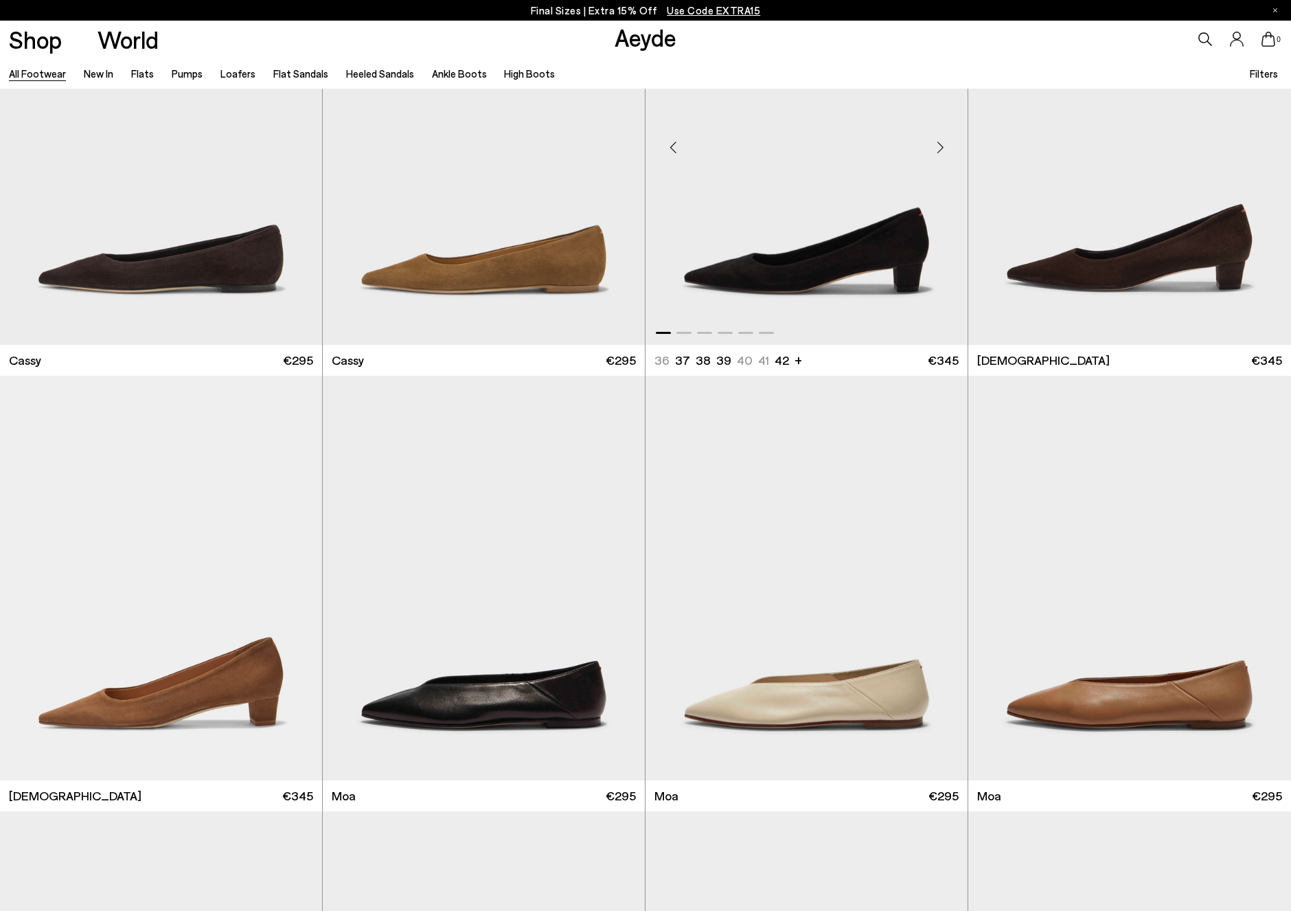
click at [941, 147] on div "Next slide" at bounding box center [940, 147] width 41 height 41
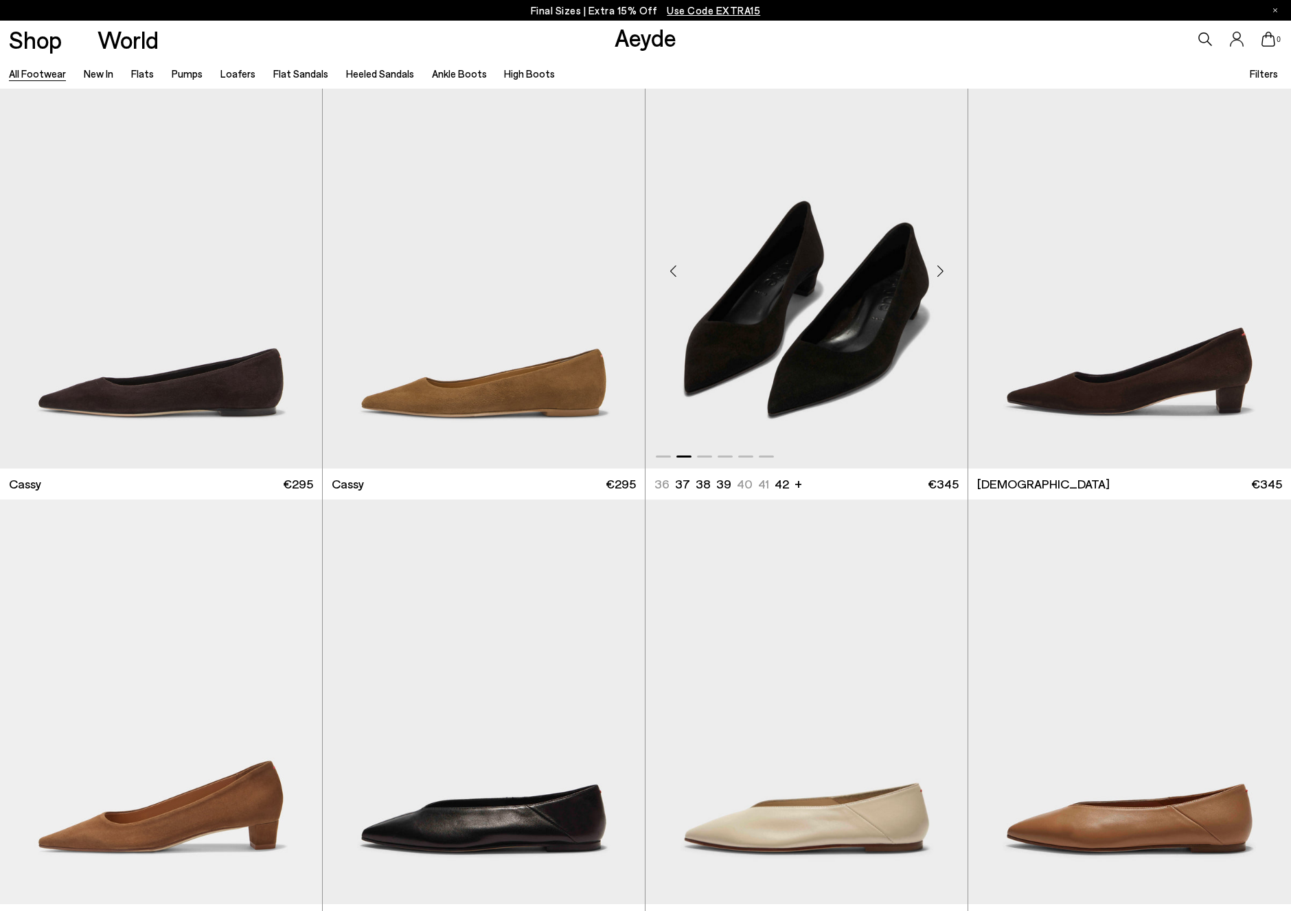
scroll to position [6464, 0]
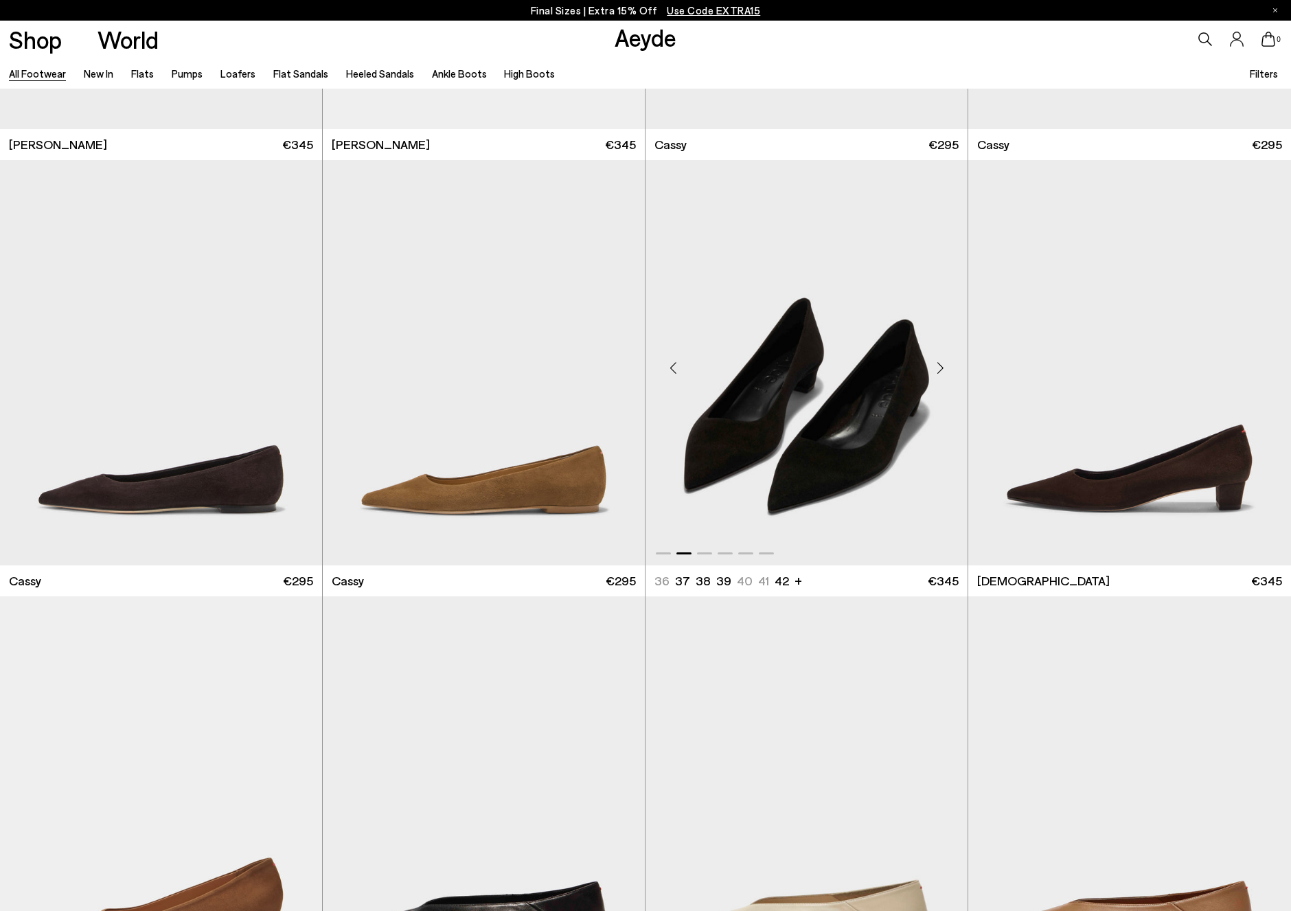
click at [936, 364] on div "Next slide" at bounding box center [940, 368] width 41 height 41
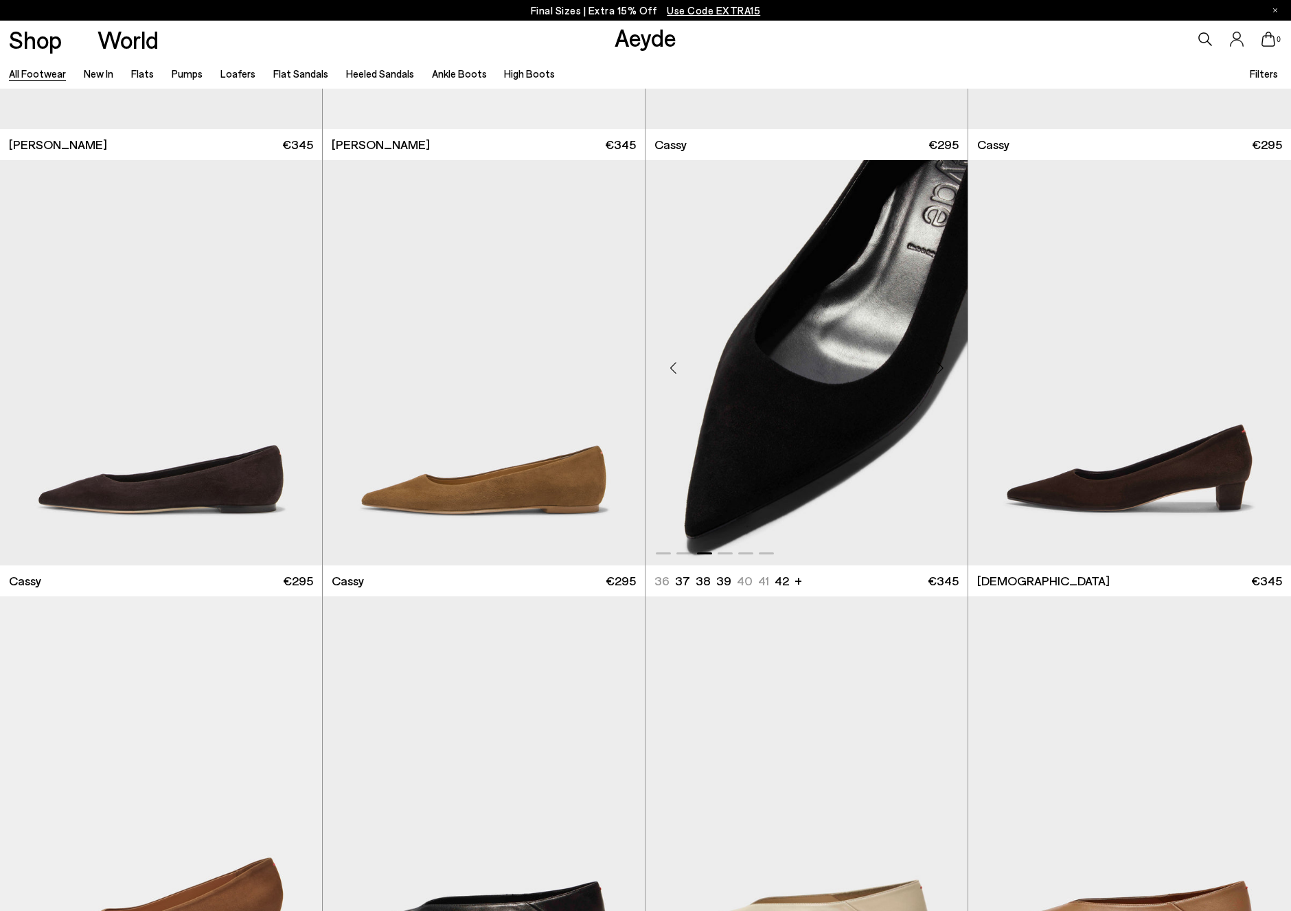
click at [936, 364] on div "Next slide" at bounding box center [940, 368] width 41 height 41
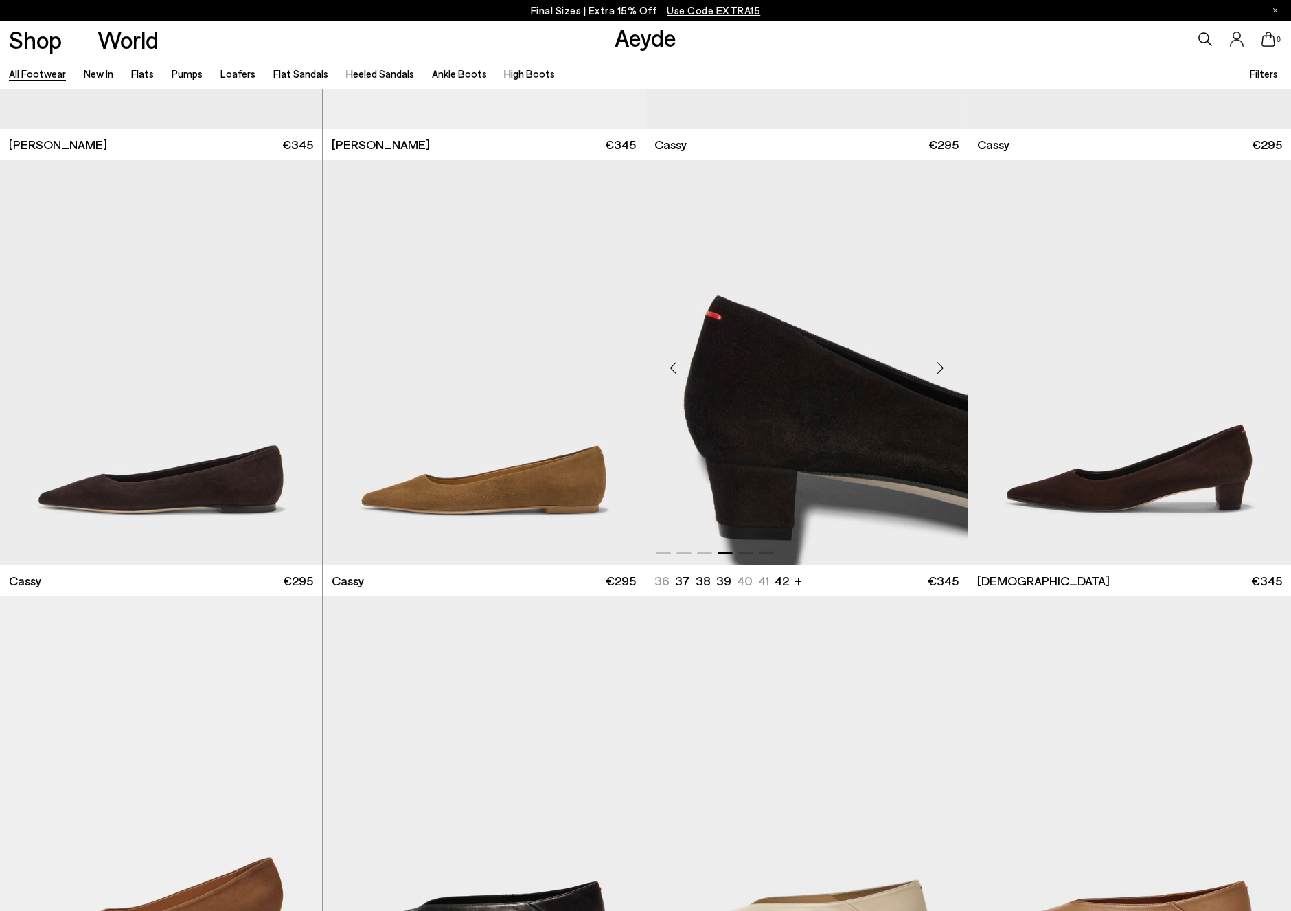
click at [936, 364] on div "Next slide" at bounding box center [940, 368] width 41 height 41
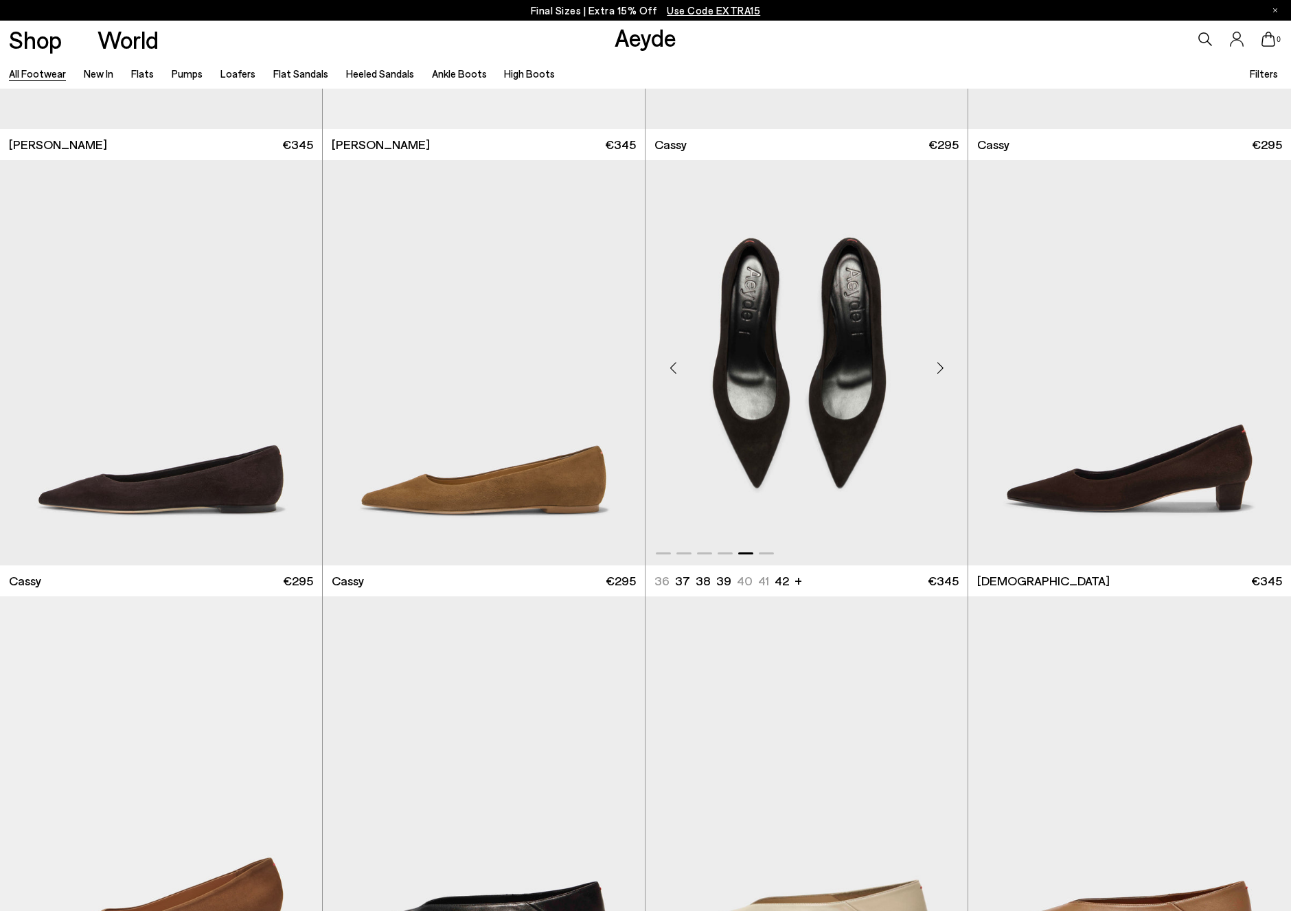
click at [867, 400] on img "5 / 6" at bounding box center [807, 362] width 322 height 405
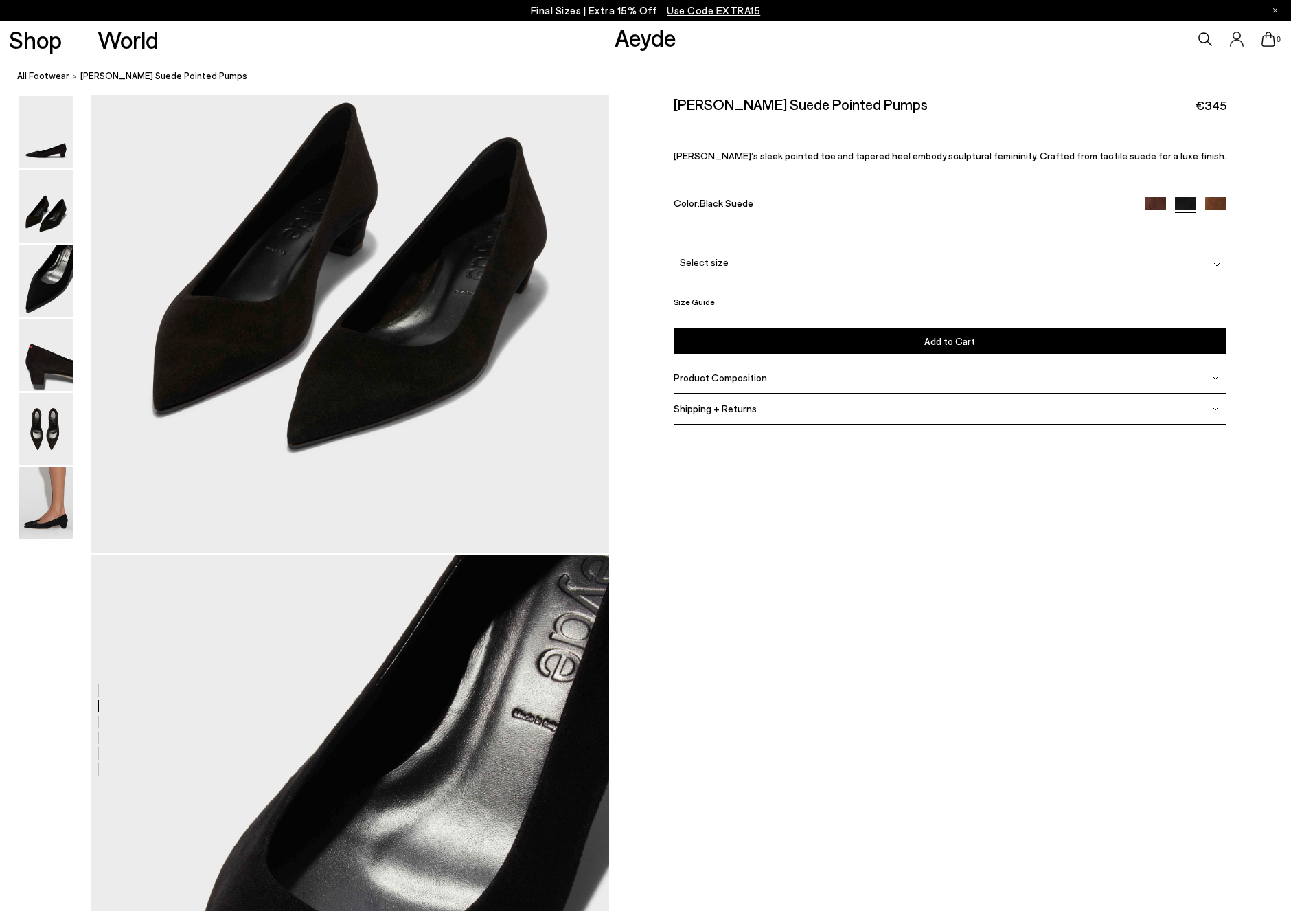
scroll to position [800, 0]
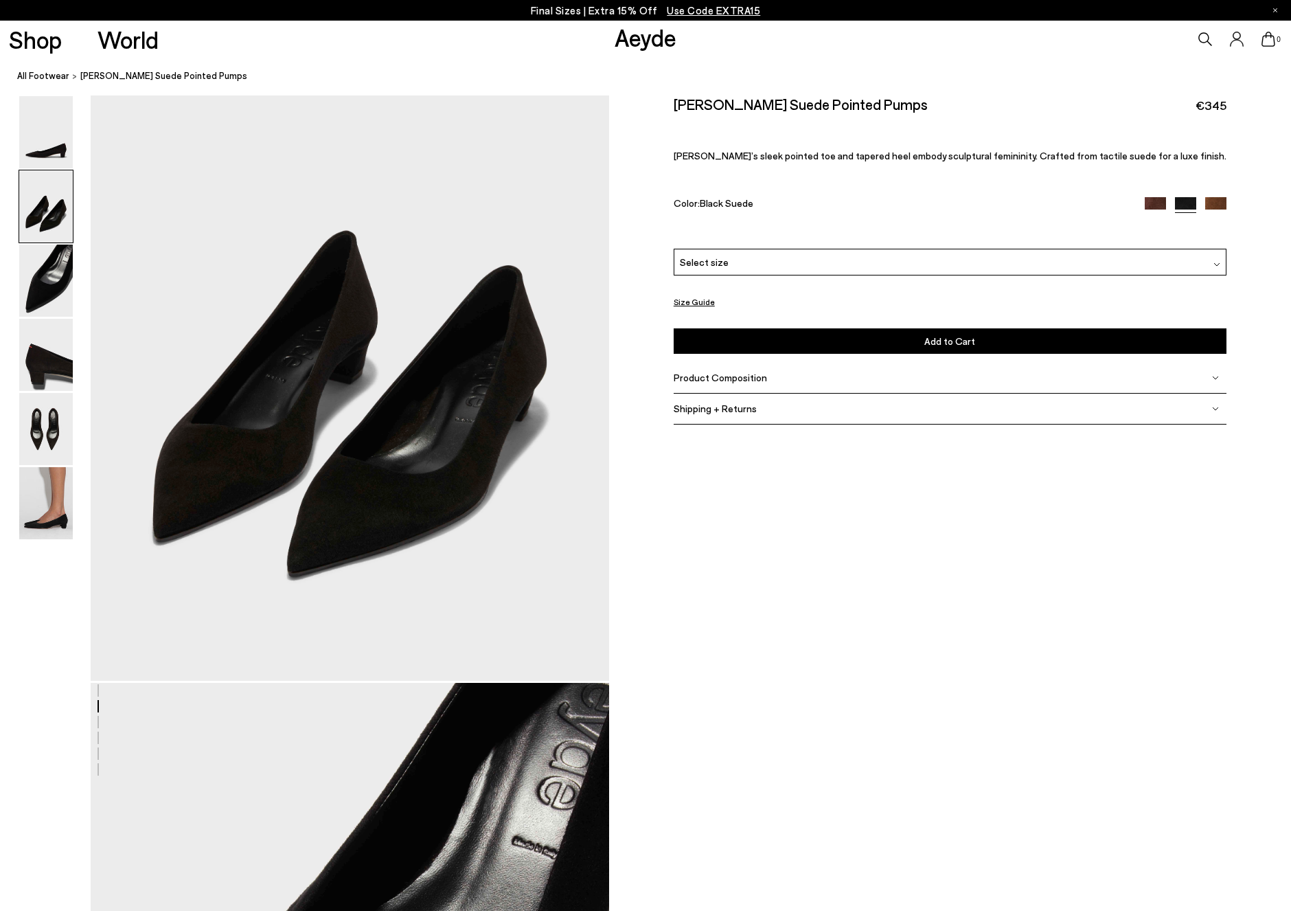
click at [1153, 205] on img at bounding box center [1155, 207] width 21 height 21
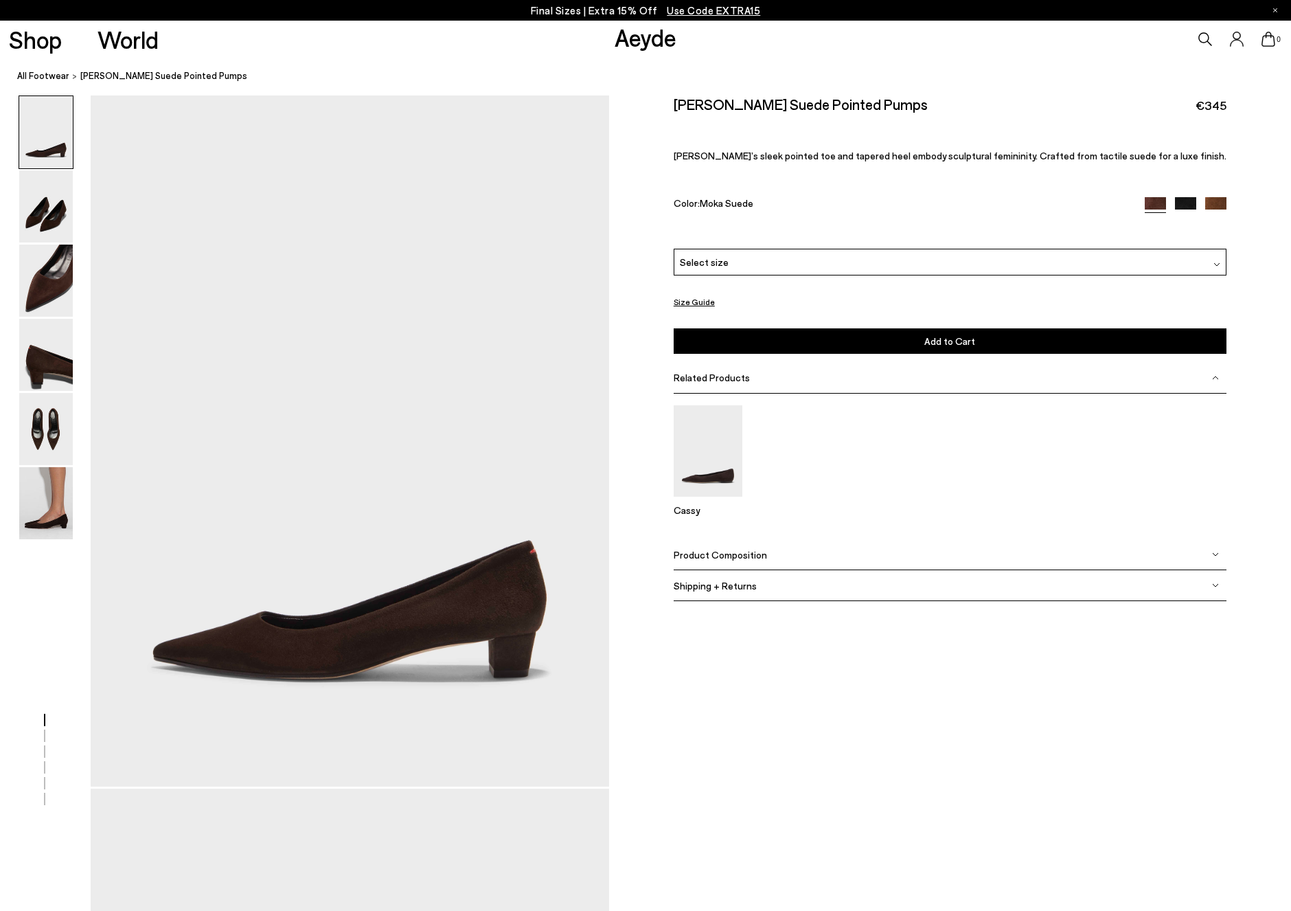
click at [1219, 202] on img at bounding box center [1215, 207] width 21 height 21
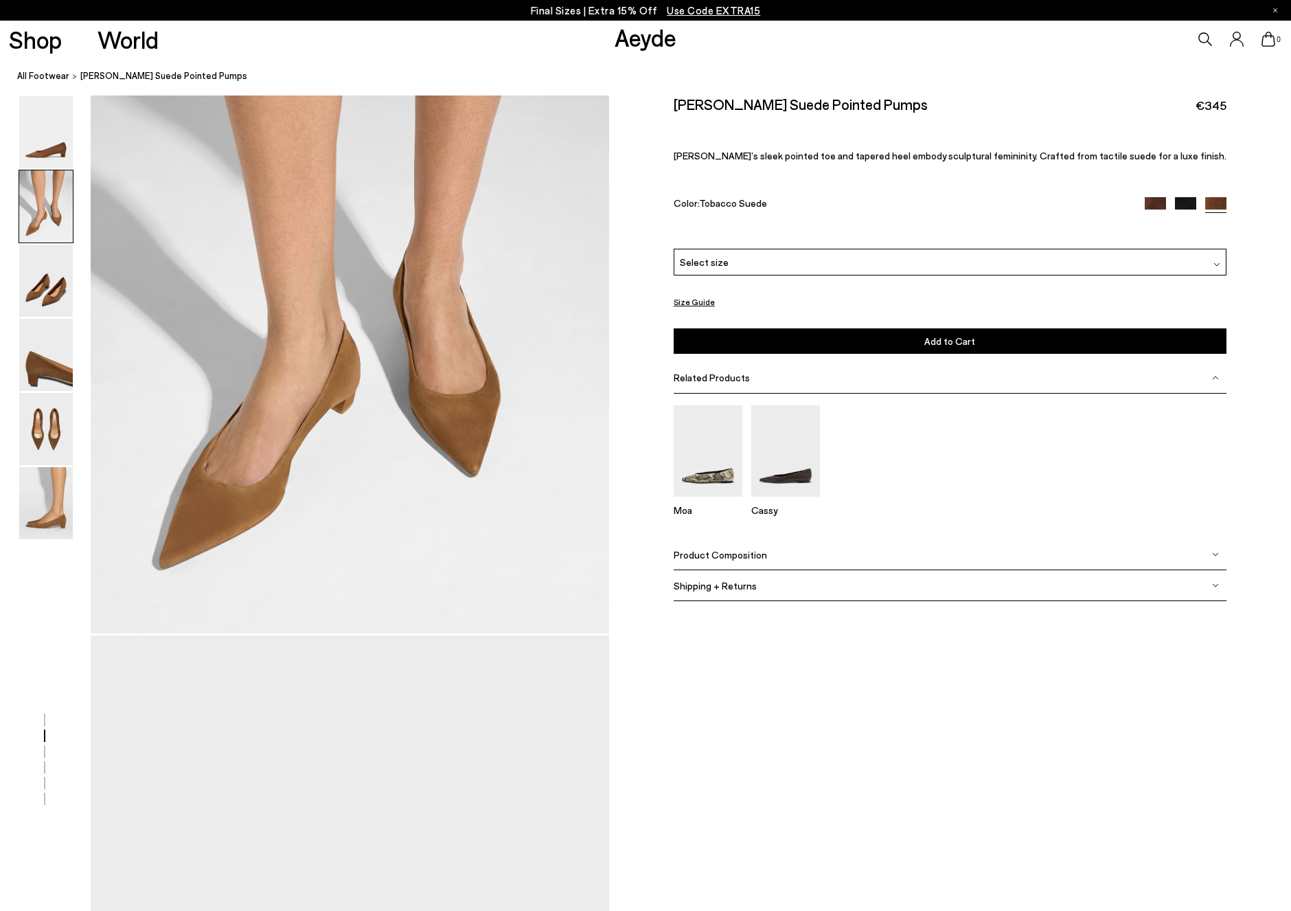
scroll to position [624, 0]
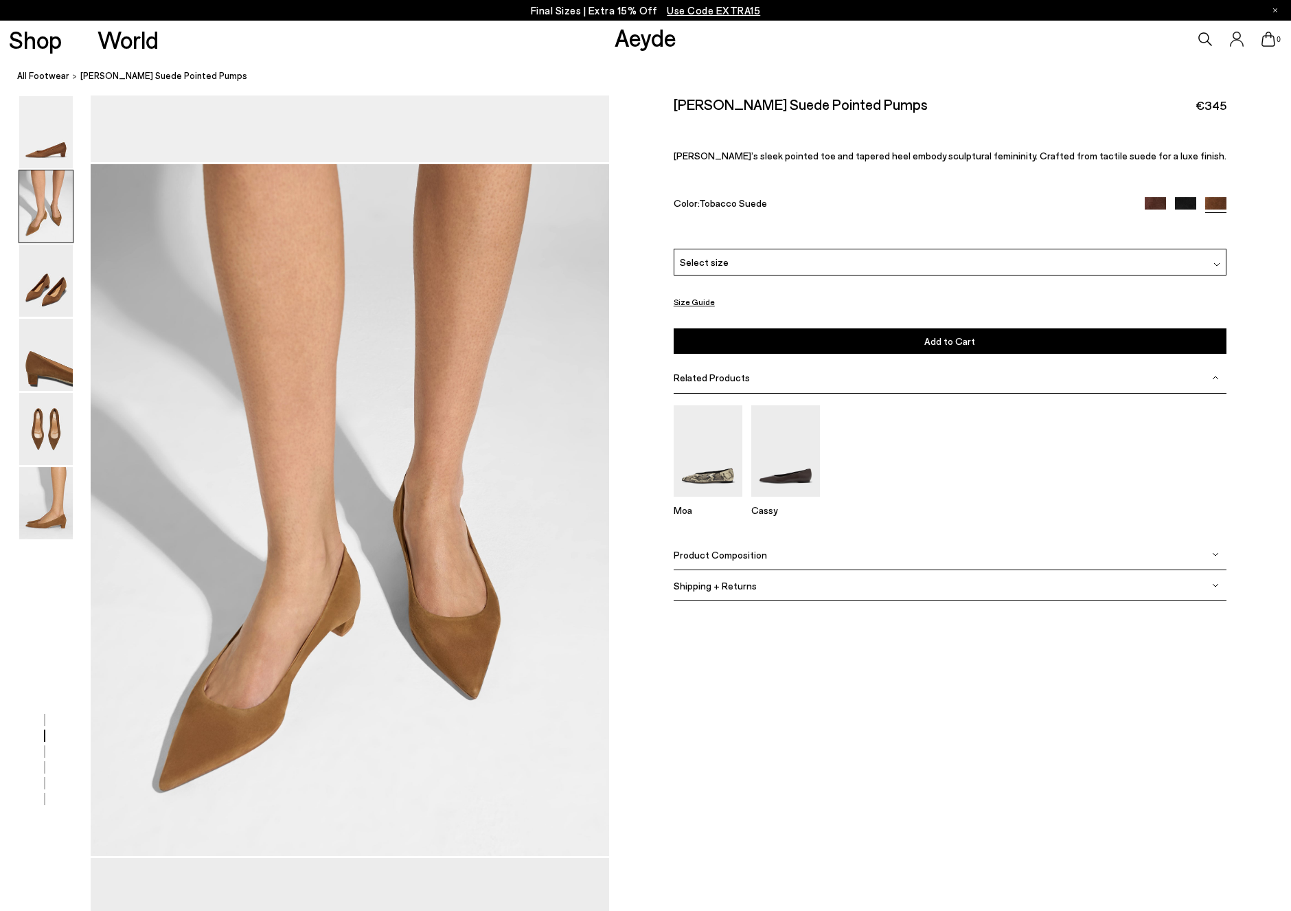
click at [1179, 205] on img at bounding box center [1185, 207] width 21 height 21
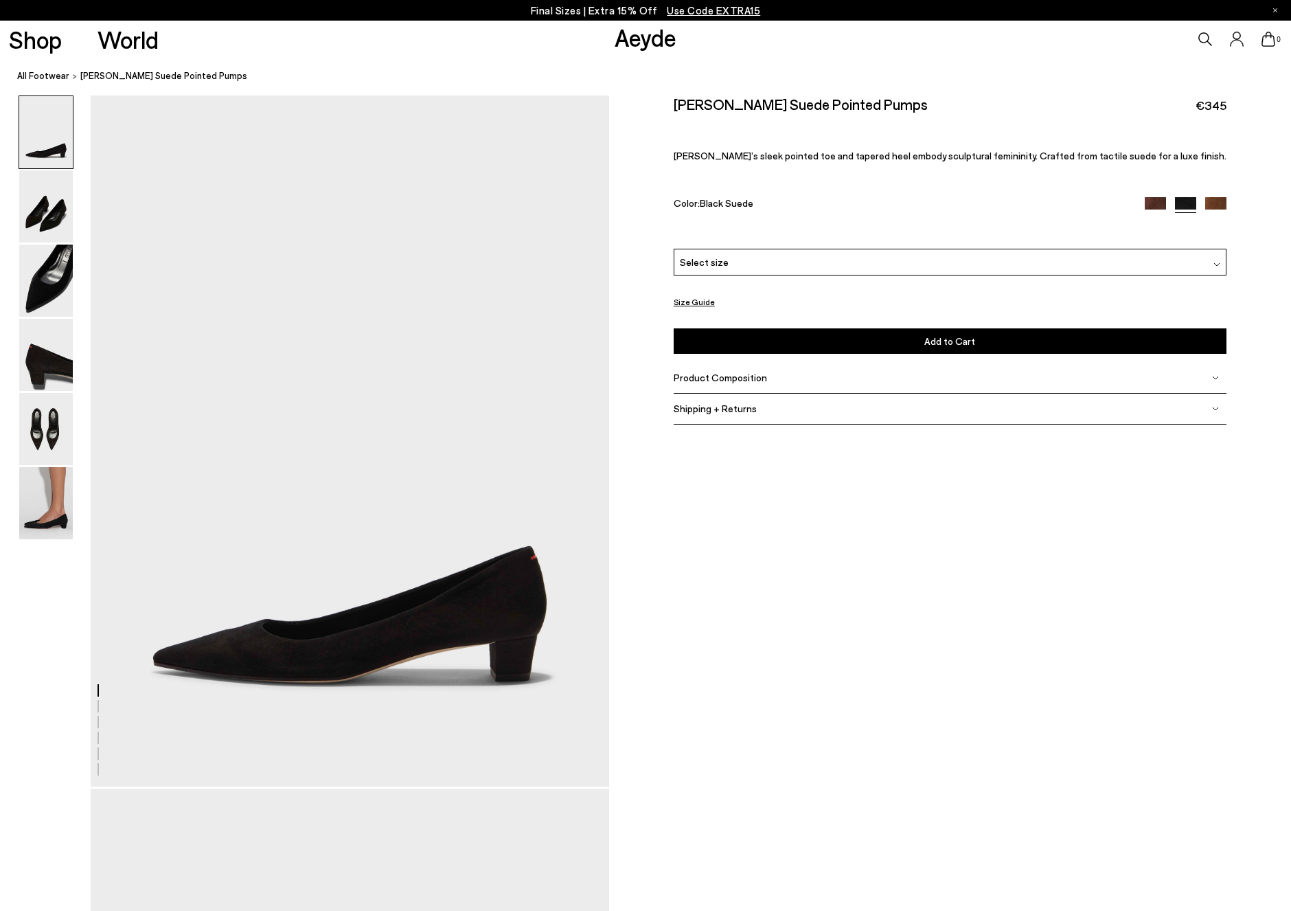
click at [1084, 257] on div "Select size" at bounding box center [950, 262] width 553 height 27
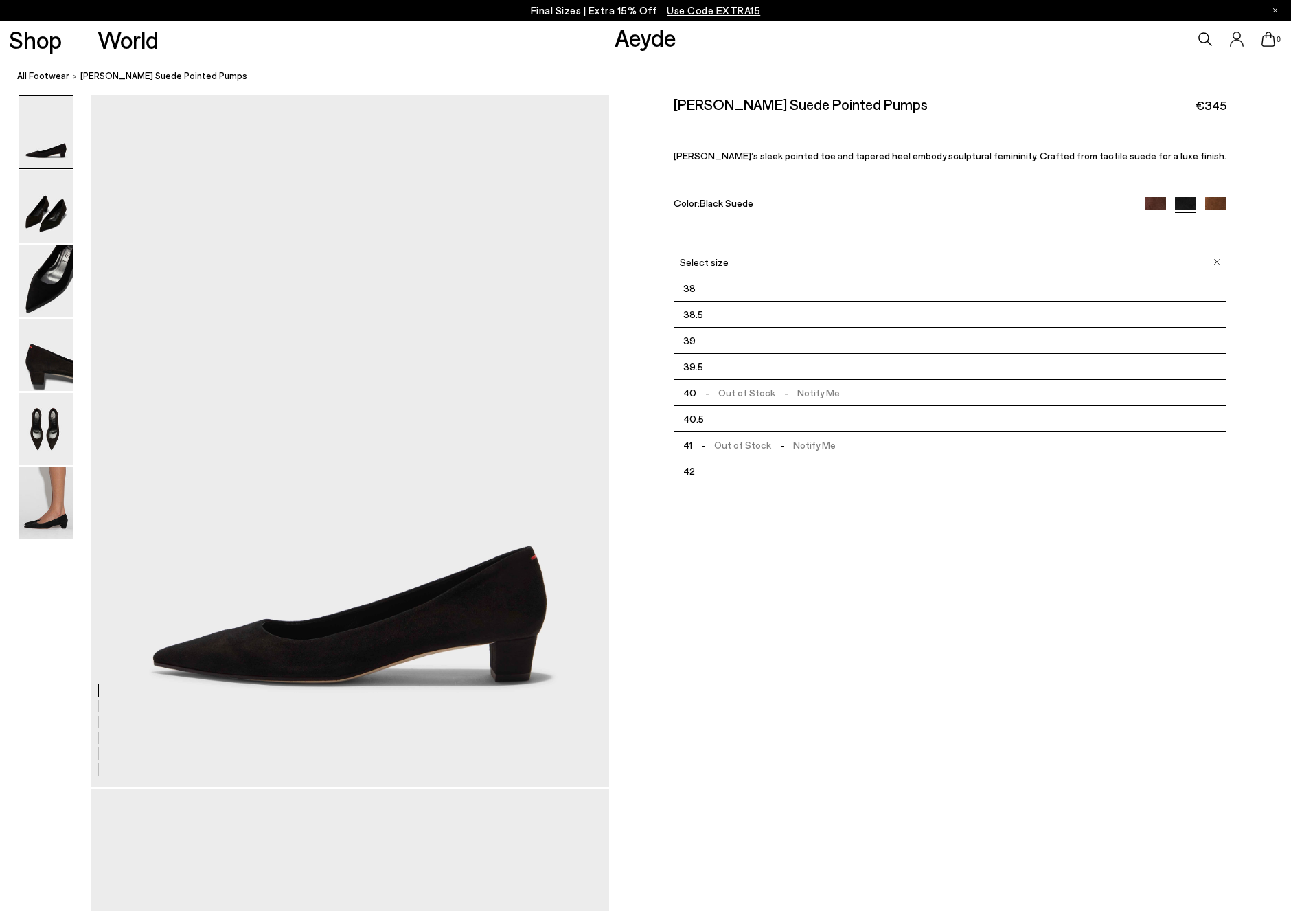
scroll to position [102, 0]
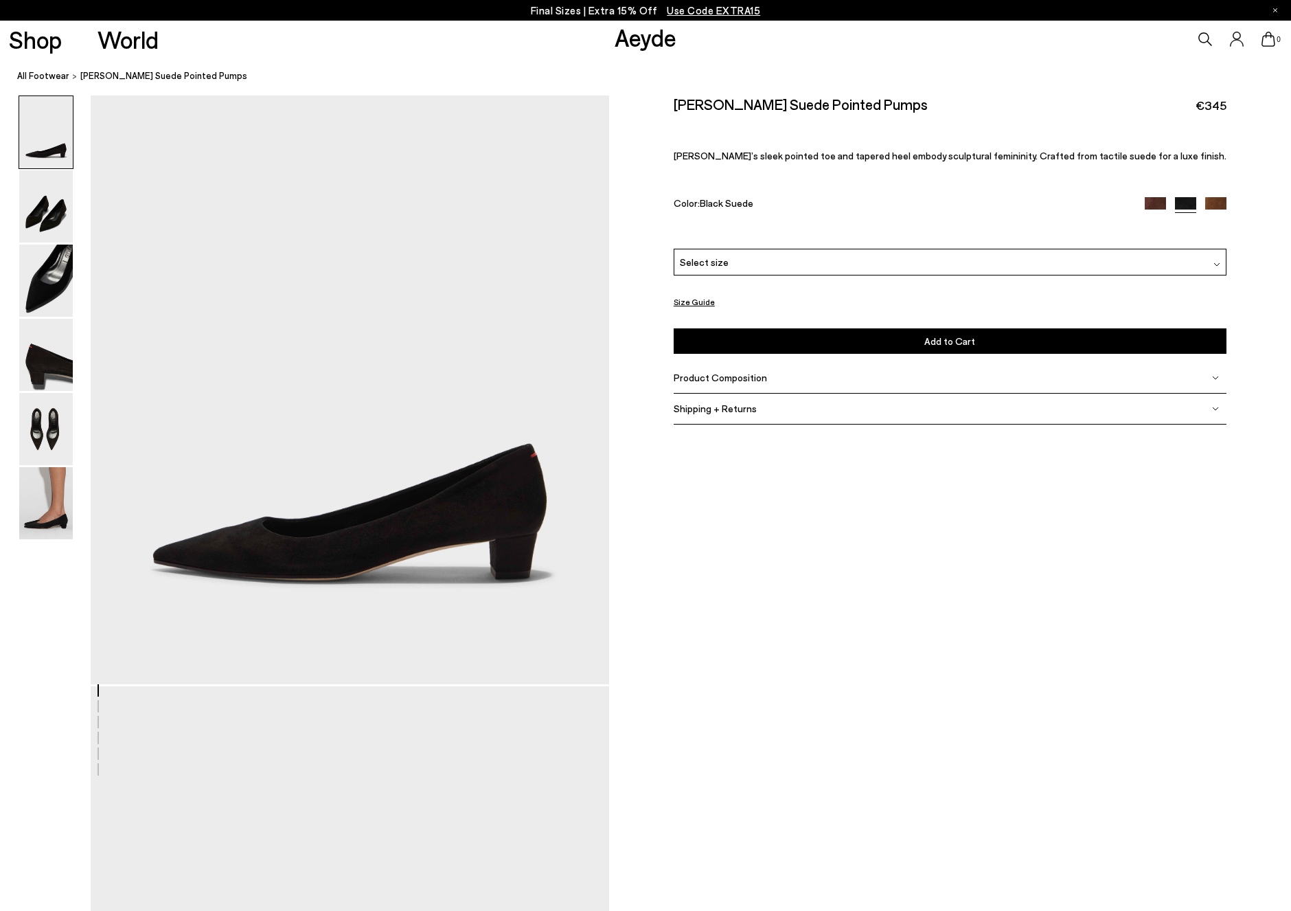
click at [609, 10] on p "Final Sizes | Extra 15% Off Use Code EXTRA15" at bounding box center [646, 10] width 230 height 17
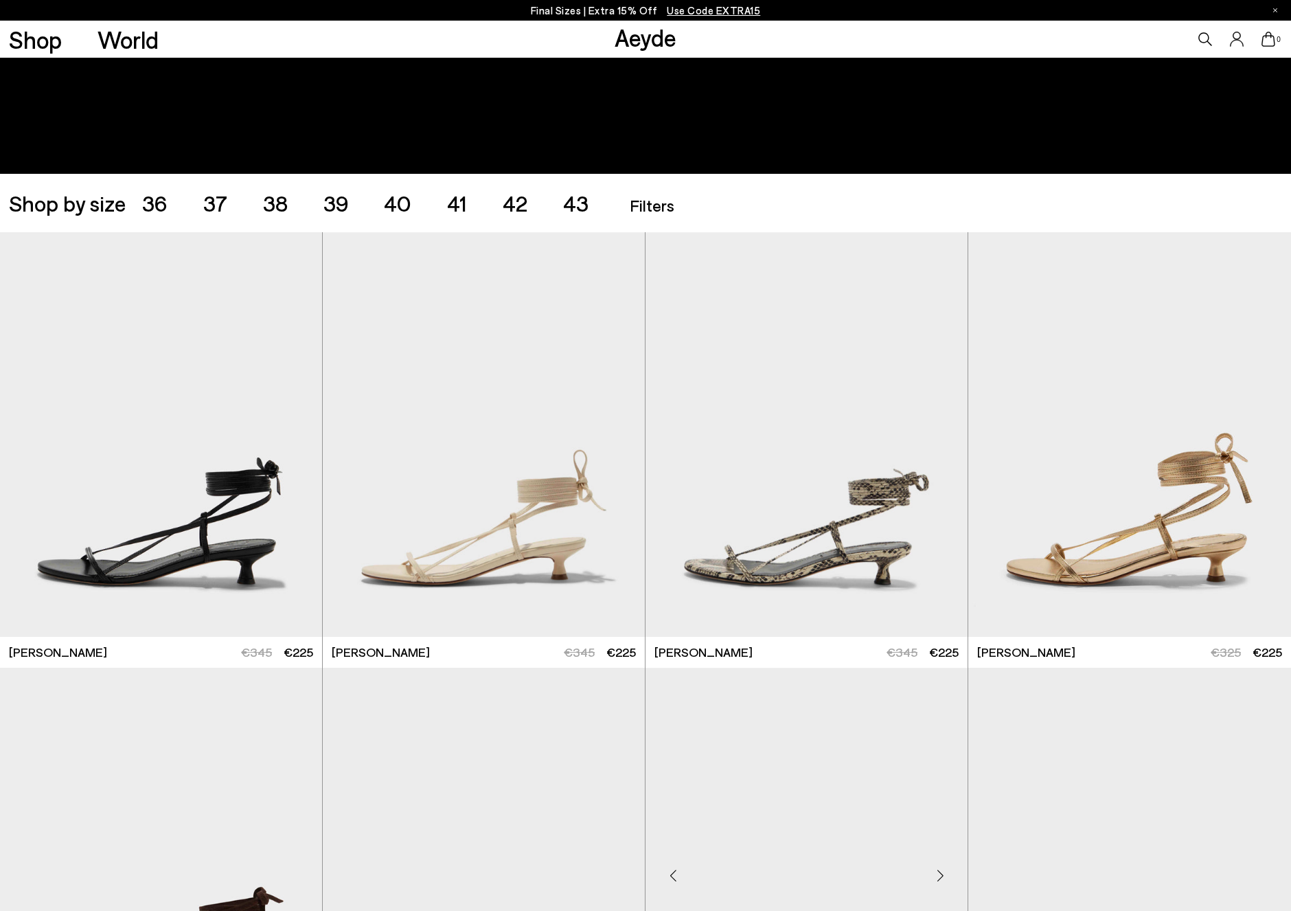
scroll to position [402, 0]
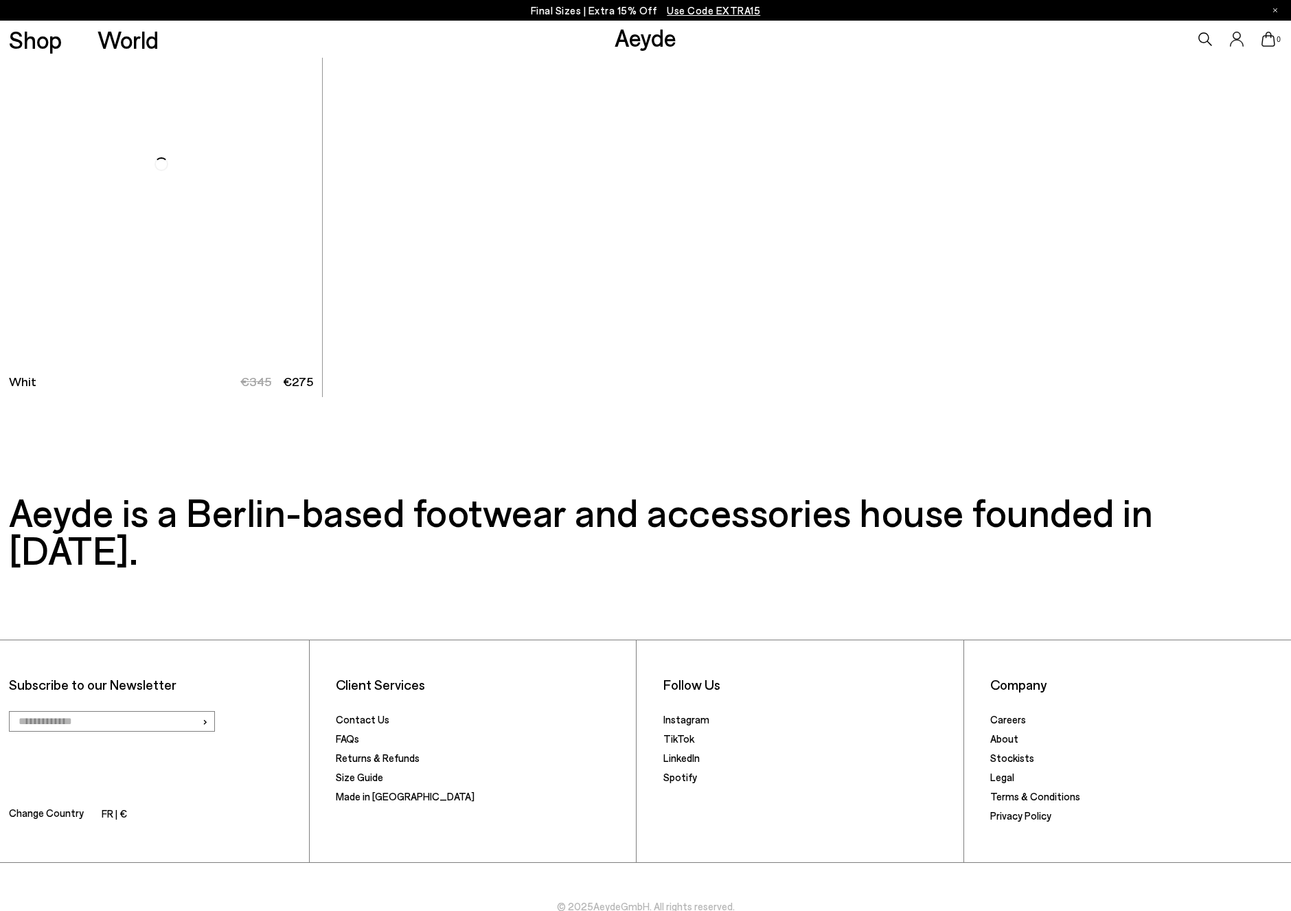
scroll to position [9645, 0]
